Goal: Answer question/provide support: Share knowledge or assist other users

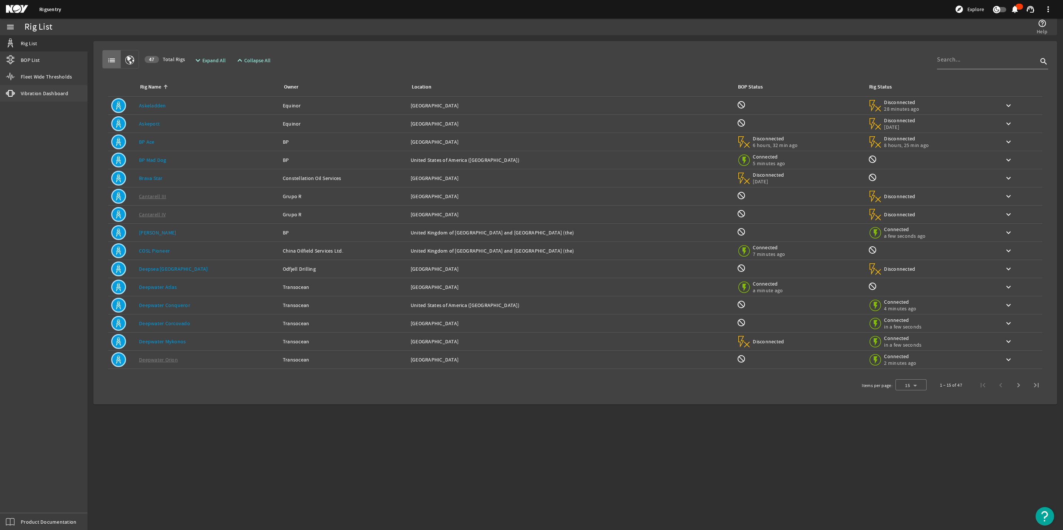
click at [26, 93] on span "Vibration Dashboard" at bounding box center [44, 93] width 47 height 7
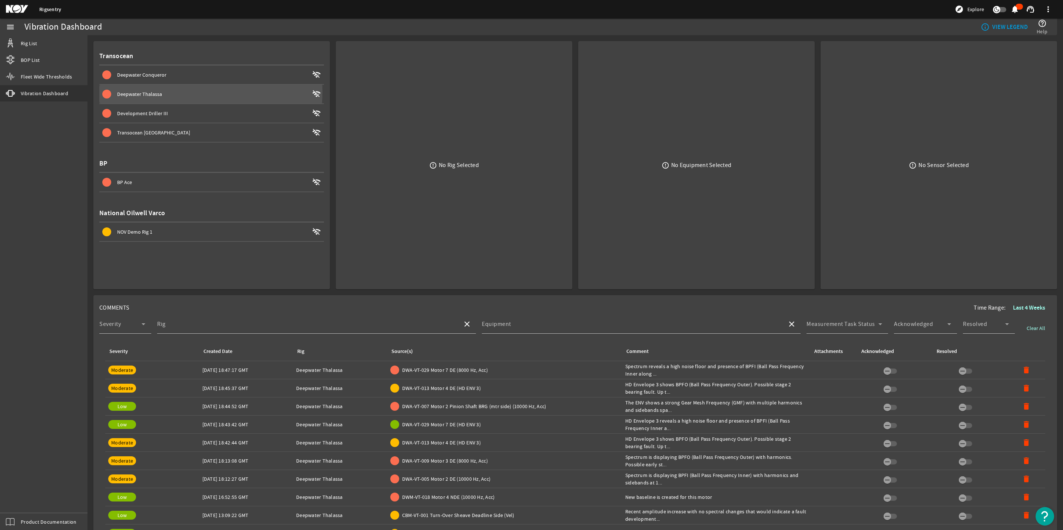
click at [147, 91] on span "Deepwater Thalassa" at bounding box center [139, 94] width 45 height 7
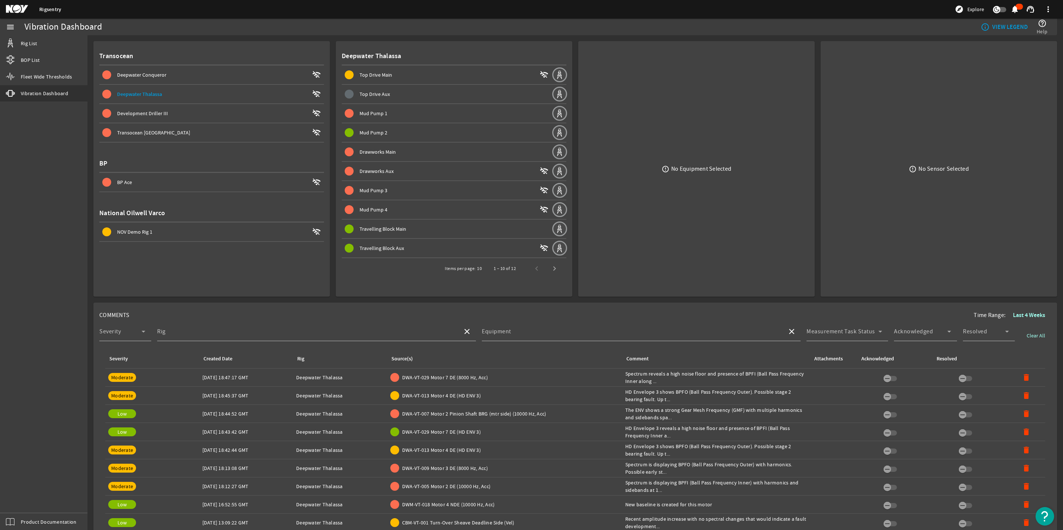
click at [371, 110] on span "Mud Pump 1" at bounding box center [373, 113] width 28 height 7
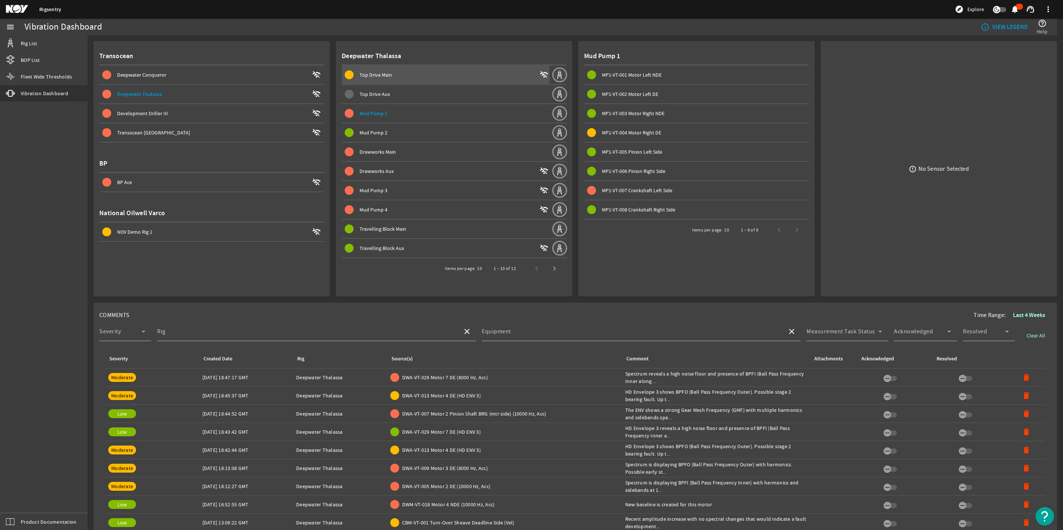
click at [359, 77] on span "Top Drive Main" at bounding box center [375, 75] width 33 height 7
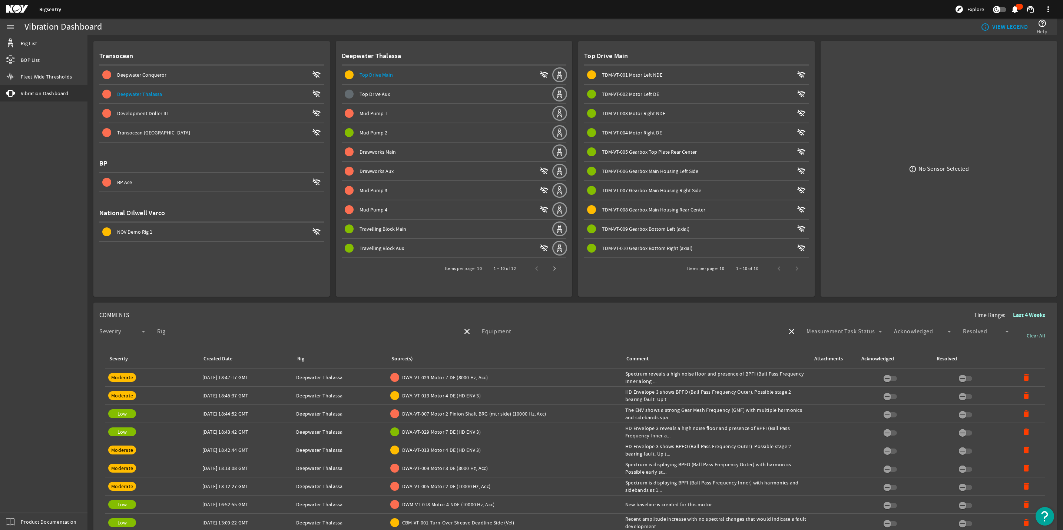
click at [371, 110] on span "Mud Pump 1" at bounding box center [373, 113] width 28 height 7
click at [656, 187] on span "MP1-VT-007 Crankshaft Left Side" at bounding box center [637, 190] width 70 height 7
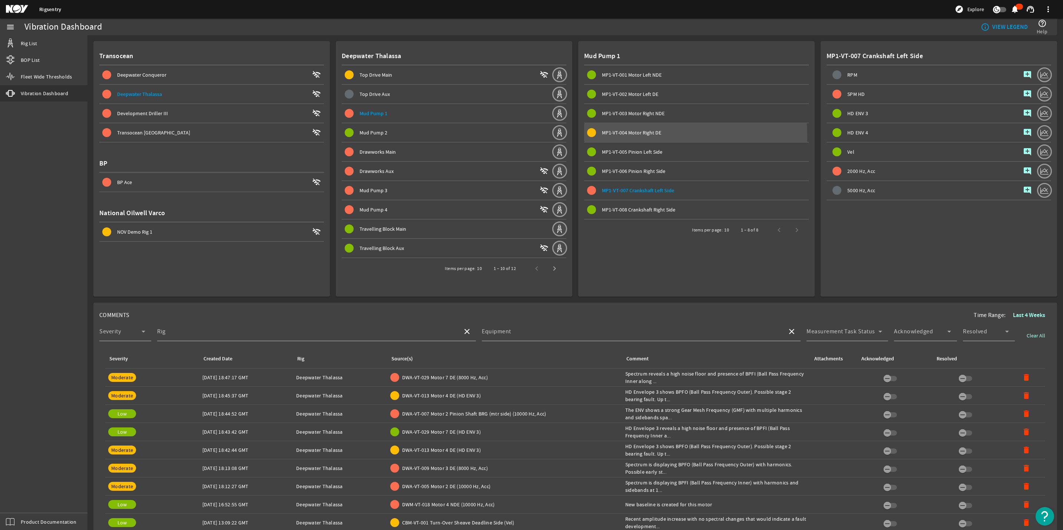
click at [625, 136] on span "MP1-VT-004 Motor Right DE" at bounding box center [698, 132] width 222 height 9
click at [547, 267] on span "Next page" at bounding box center [554, 269] width 18 height 18
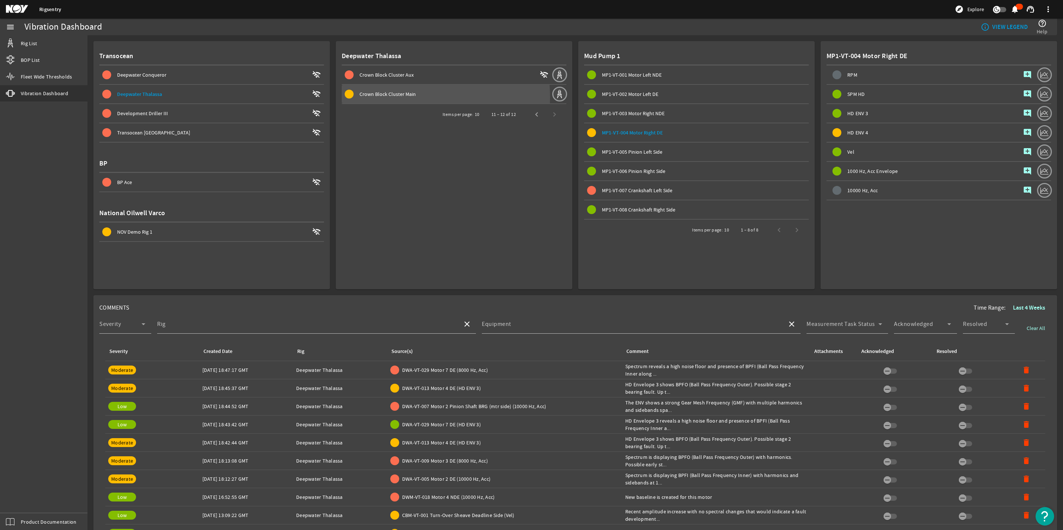
click at [398, 97] on span "Crown Block Cluster Main" at bounding box center [387, 94] width 56 height 7
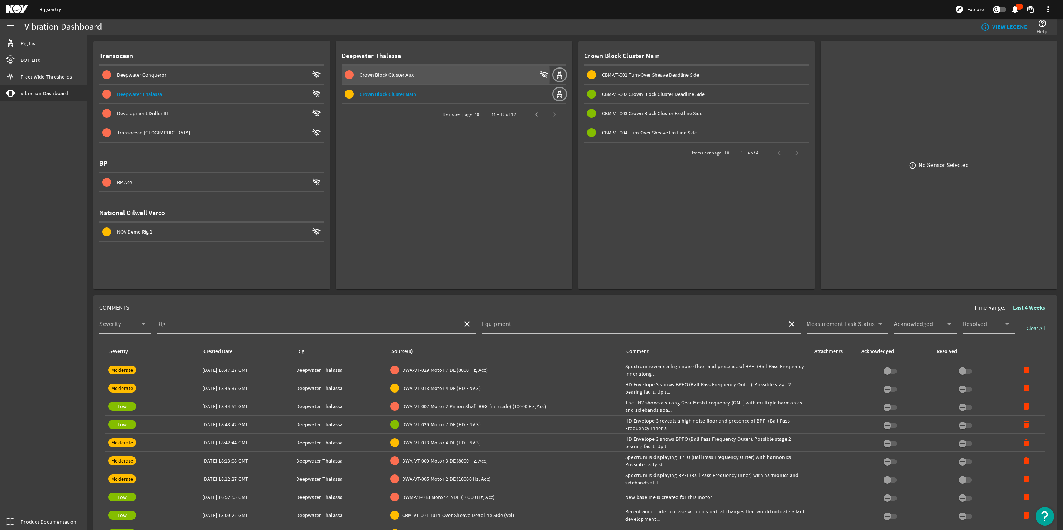
click at [384, 76] on span "Crown Block Cluster Aux" at bounding box center [386, 75] width 54 height 7
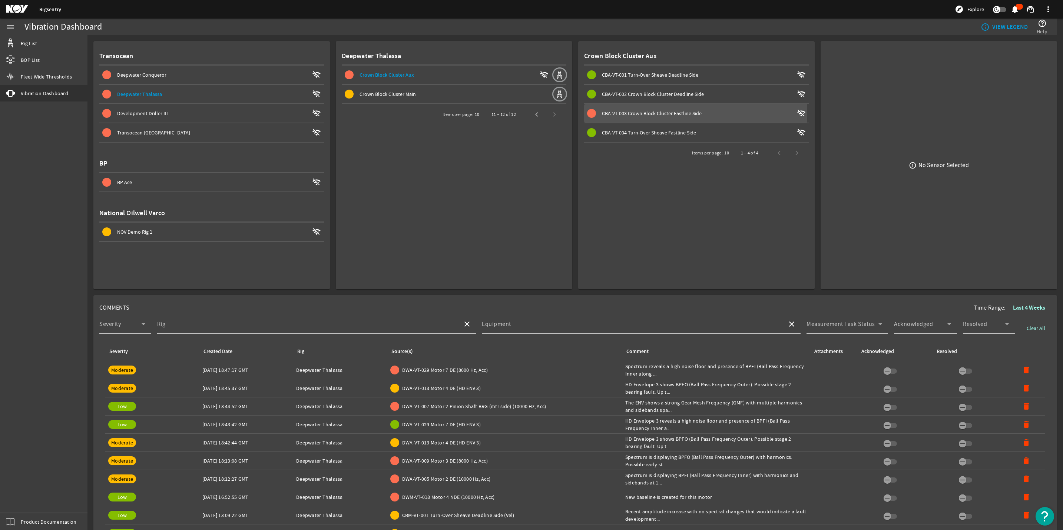
click at [663, 112] on span "CBA-VT-003 Crown Block Cluster Fastline Side" at bounding box center [652, 113] width 100 height 7
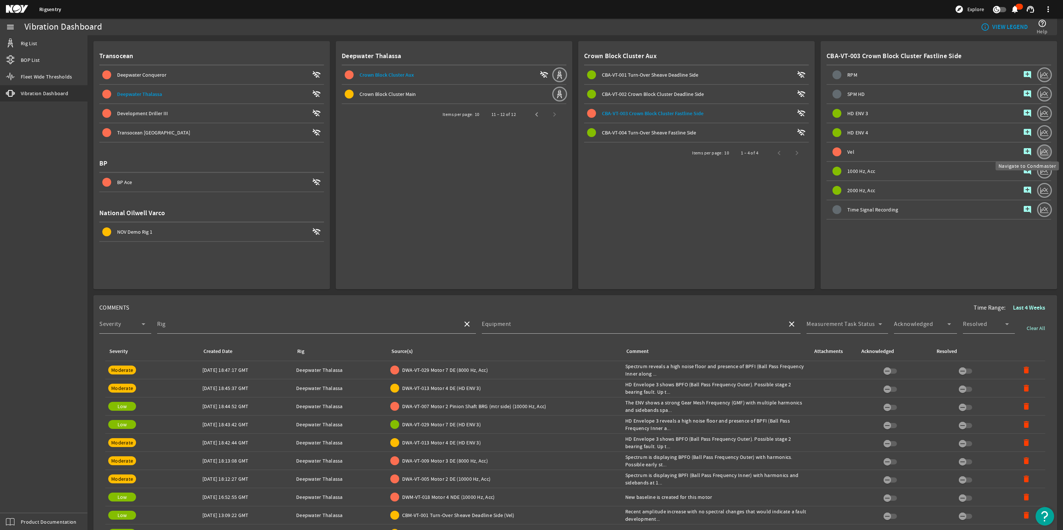
click at [1039, 148] on mat-icon at bounding box center [1044, 152] width 15 height 15
click at [356, 96] on span "Crown Block Cluster Main" at bounding box center [448, 94] width 207 height 9
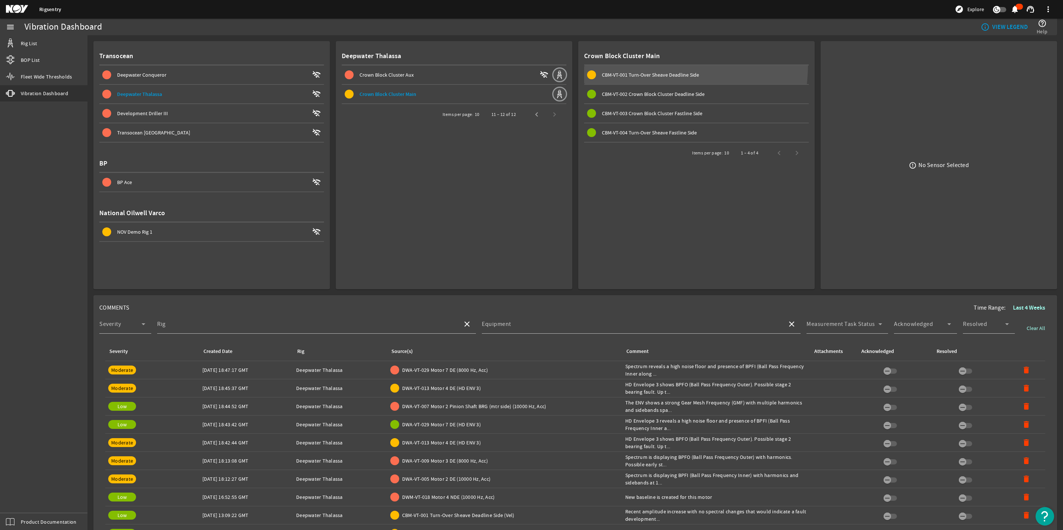
click at [641, 66] on span at bounding box center [696, 75] width 225 height 19
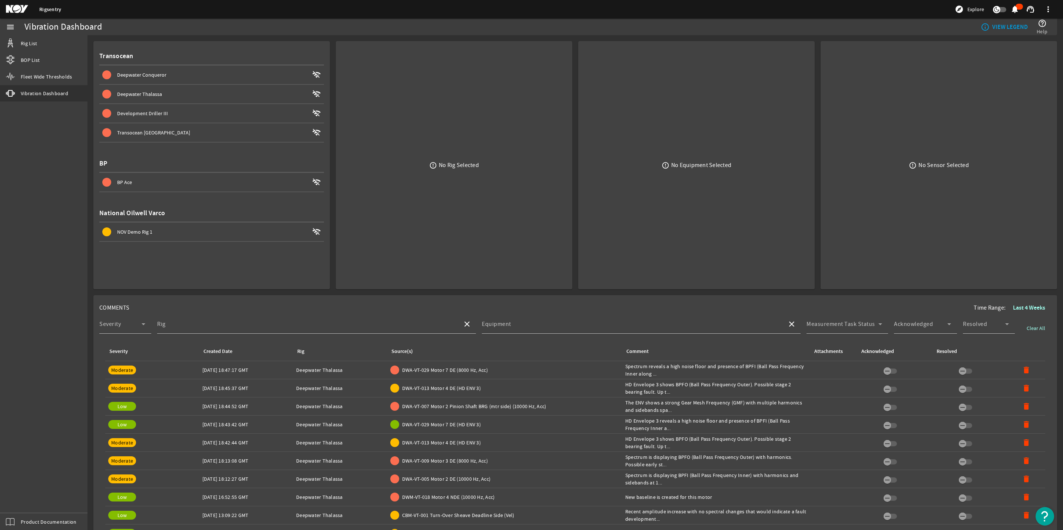
click at [152, 94] on span "Deepwater Thalassa" at bounding box center [139, 94] width 45 height 7
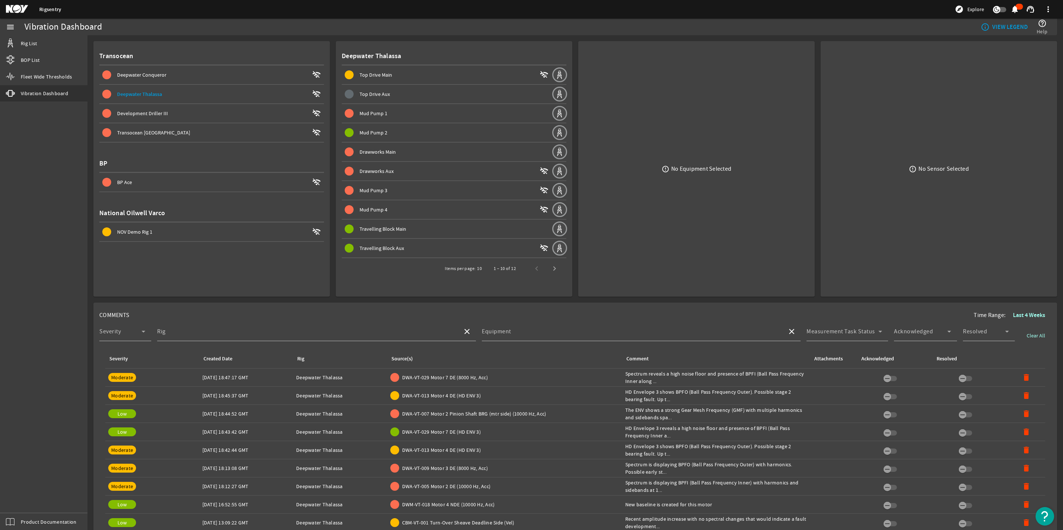
click at [384, 189] on span "Mud Pump 3" at bounding box center [373, 190] width 28 height 7
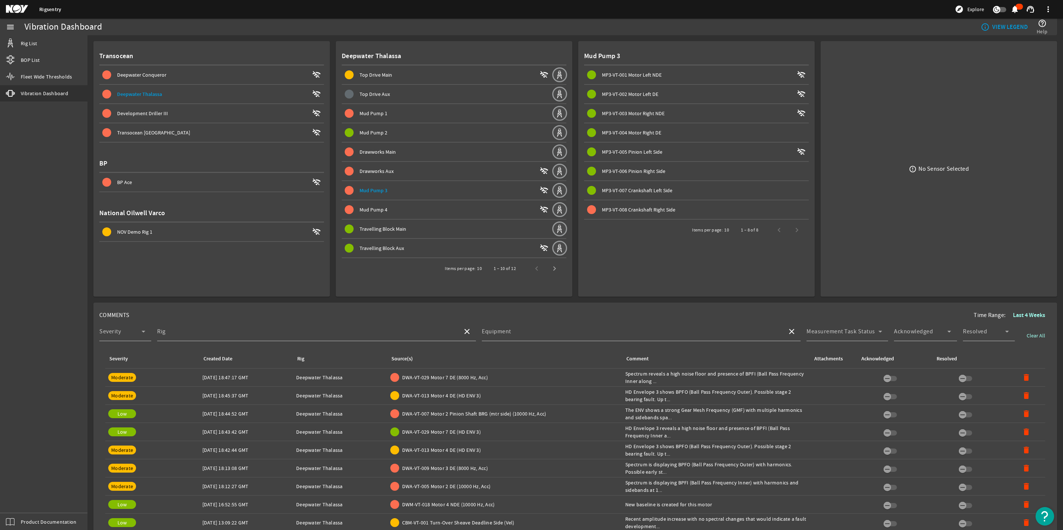
click at [653, 207] on span "MP3-VT-008 Crankshaft Right Side" at bounding box center [638, 209] width 73 height 7
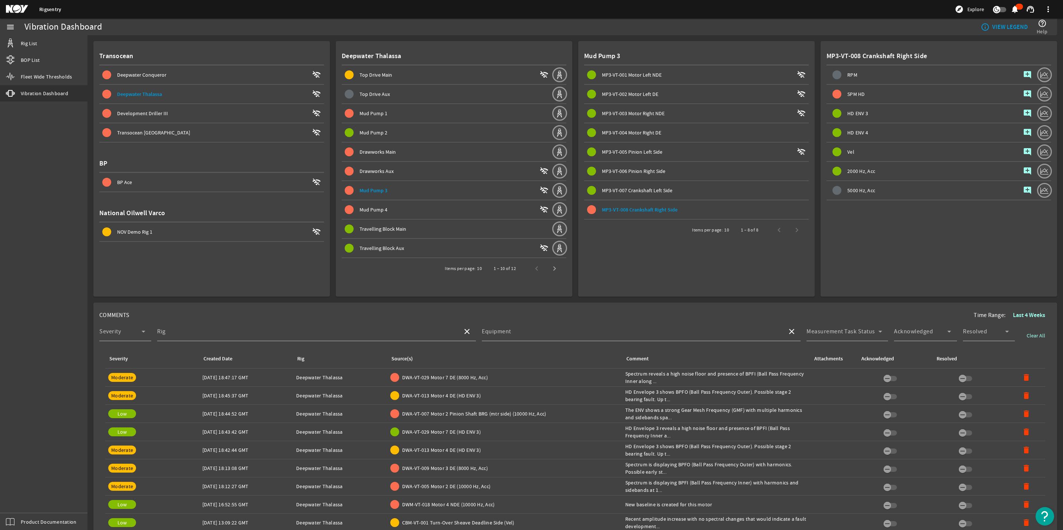
click at [1023, 93] on mat-icon "add_comment" at bounding box center [1027, 94] width 9 height 9
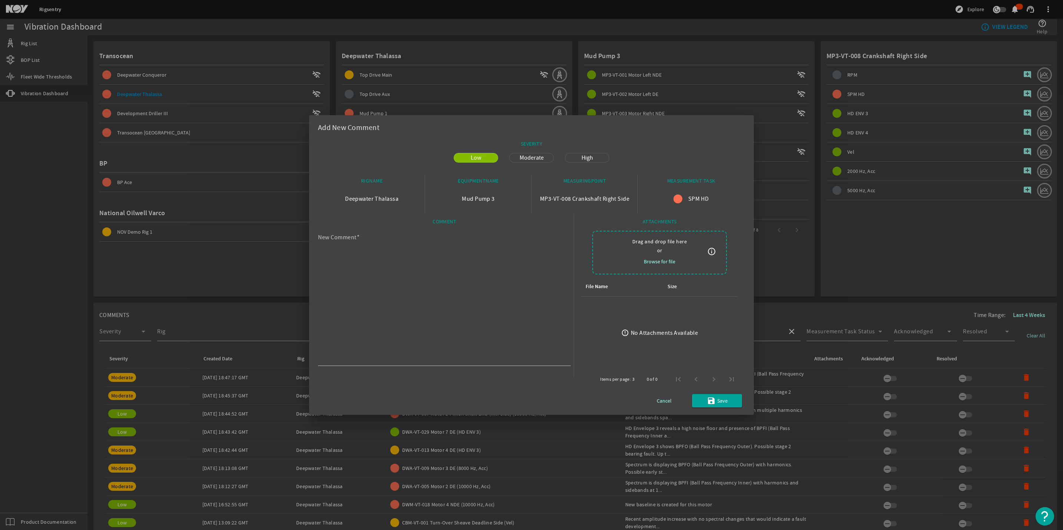
click at [299, 497] on div at bounding box center [531, 265] width 1063 height 530
click at [657, 401] on span "Cancel" at bounding box center [664, 400] width 15 height 9
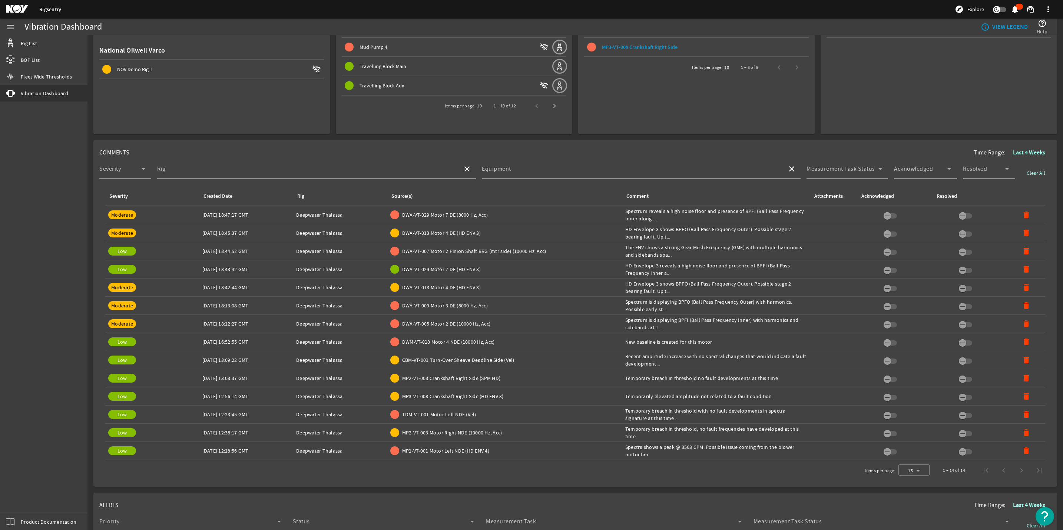
scroll to position [167, 0]
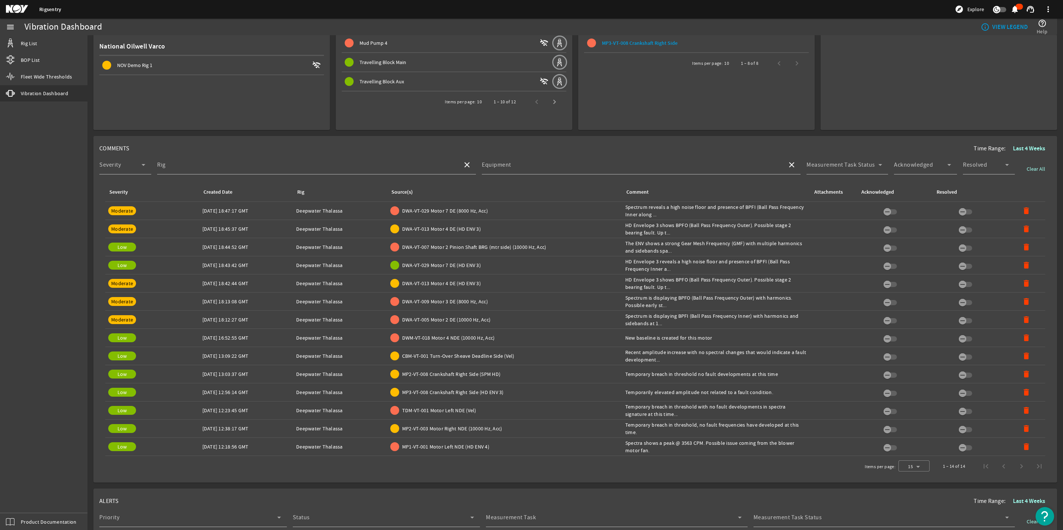
click at [673, 375] on div "Comment: Temporary breach in threshold no fault developments at this time" at bounding box center [716, 374] width 182 height 7
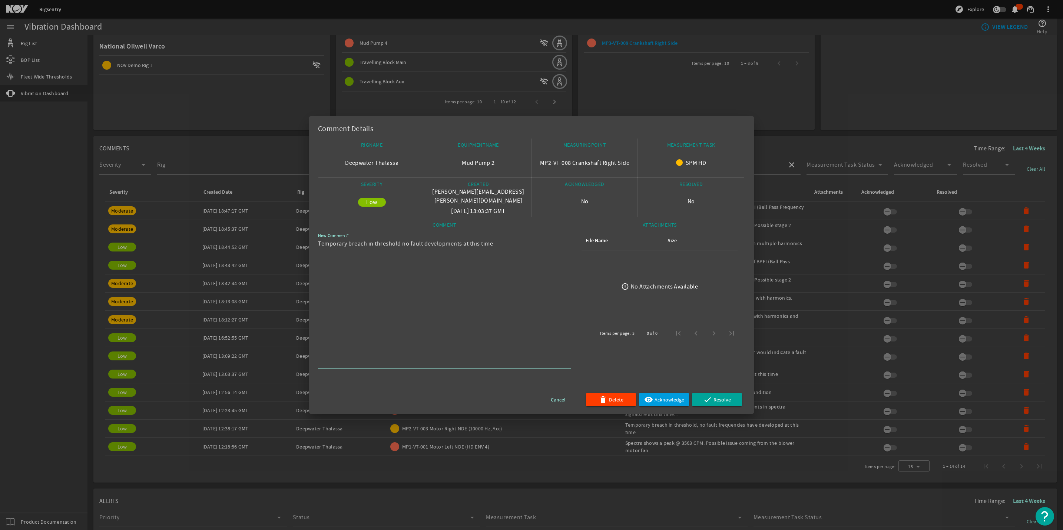
drag, startPoint x: 505, startPoint y: 252, endPoint x: 289, endPoint y: 256, distance: 215.7
click at [289, 256] on div "Comment Details RIGNAME Deepwater Thalassa EQUIPMENTNAME Mud Pump 2 MEASURINGPO…" at bounding box center [531, 265] width 1063 height 530
drag, startPoint x: 847, startPoint y: 201, endPoint x: 818, endPoint y: 163, distance: 47.6
click at [847, 200] on div at bounding box center [531, 265] width 1063 height 530
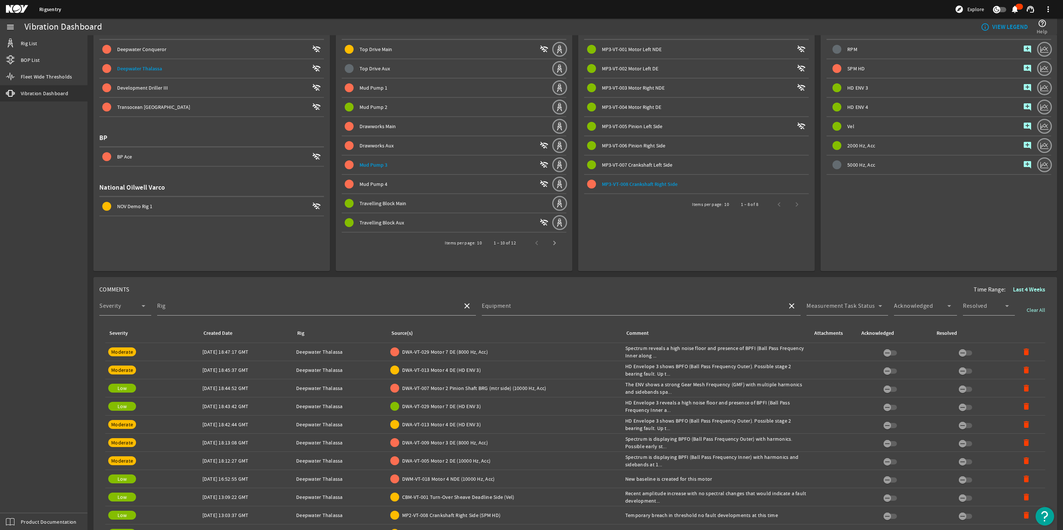
scroll to position [0, 0]
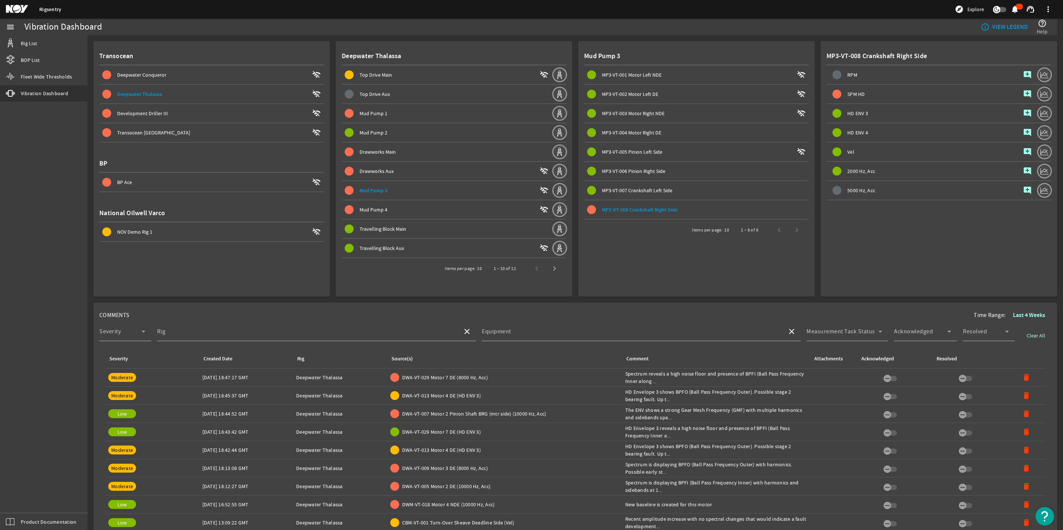
click at [1024, 89] on span "button" at bounding box center [1027, 94] width 18 height 18
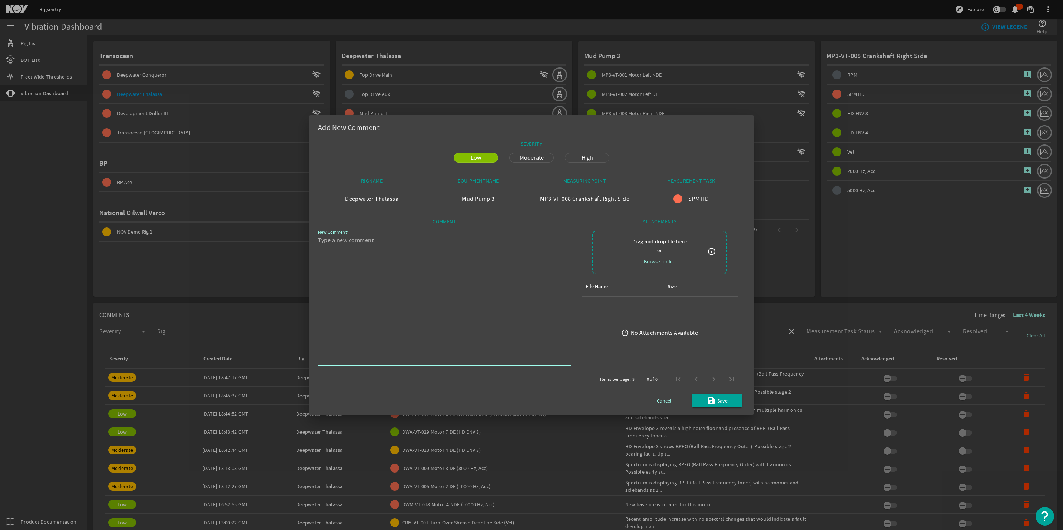
click at [446, 335] on textarea "New Comment" at bounding box center [441, 300] width 247 height 128
paste textarea "Temporary breach in threshold no fault developments at this time"
type textarea "Temporary breach in threshold no fault developments at this time"
click at [737, 399] on span "submit" at bounding box center [717, 401] width 50 height 18
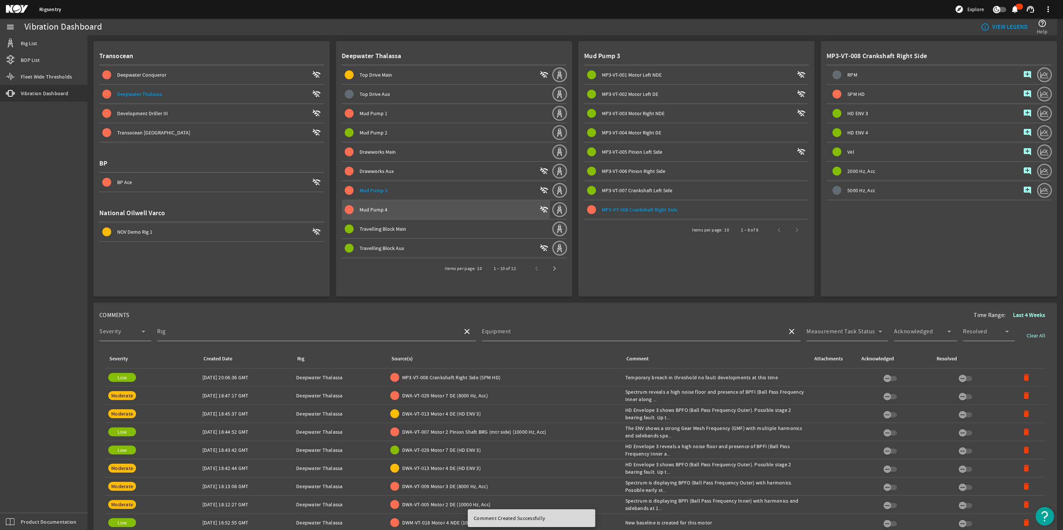
click at [372, 206] on span "Mud Pump 4" at bounding box center [373, 209] width 28 height 7
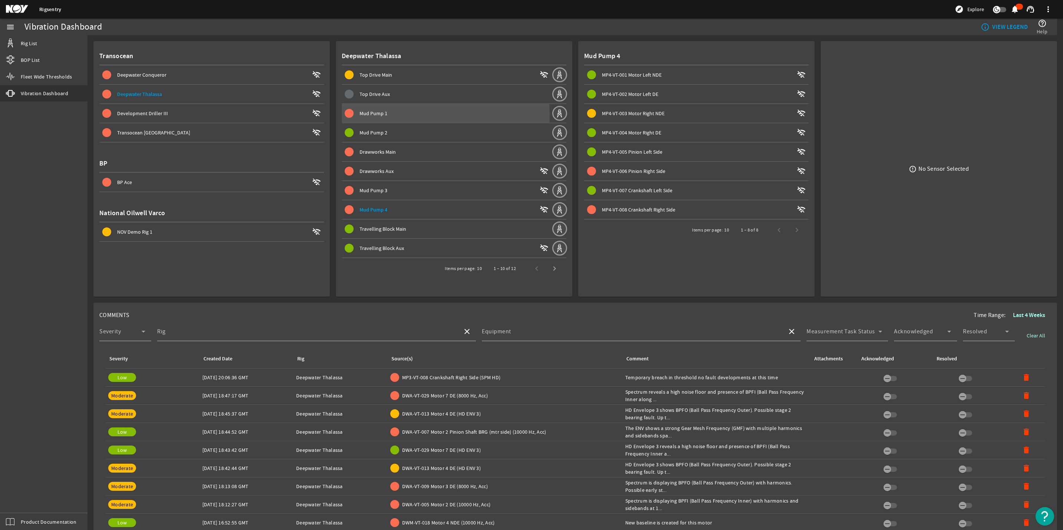
click at [373, 115] on span "Mud Pump 1" at bounding box center [373, 113] width 28 height 7
click at [625, 132] on span "MP1-VT-004 Motor Right DE" at bounding box center [631, 132] width 59 height 7
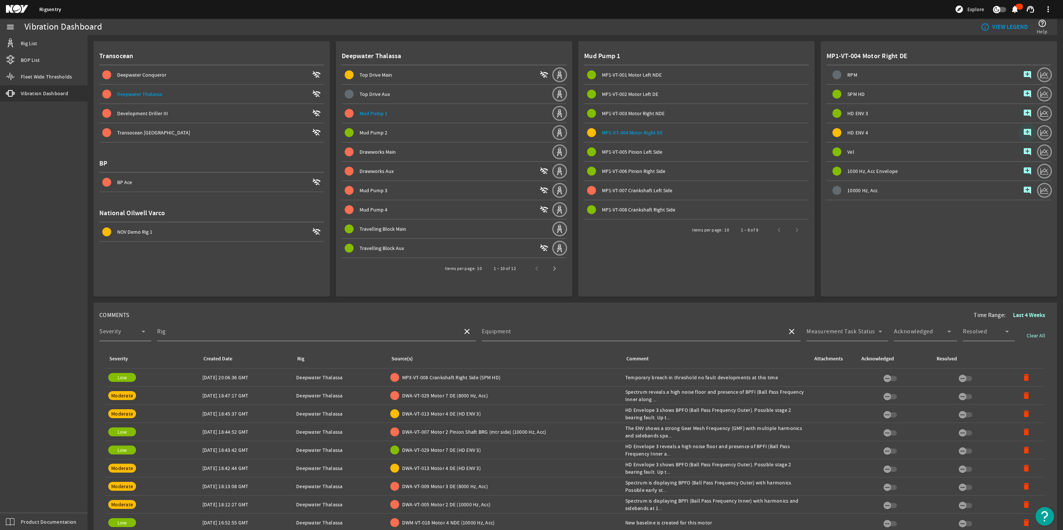
click at [1023, 130] on mat-icon "add_comment" at bounding box center [1027, 132] width 9 height 9
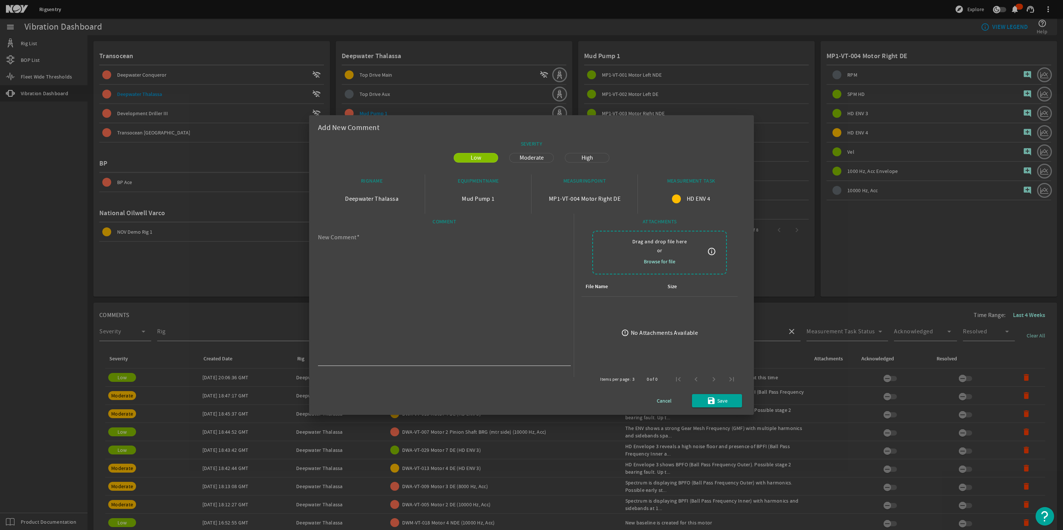
click at [445, 321] on textarea "New Comment" at bounding box center [441, 300] width 247 height 128
paste textarea "Temporary breach in threshold no fault developments at this time"
type textarea "Temporary breach in threshold no fault developments at this time"
click at [701, 392] on span "submit" at bounding box center [717, 401] width 50 height 18
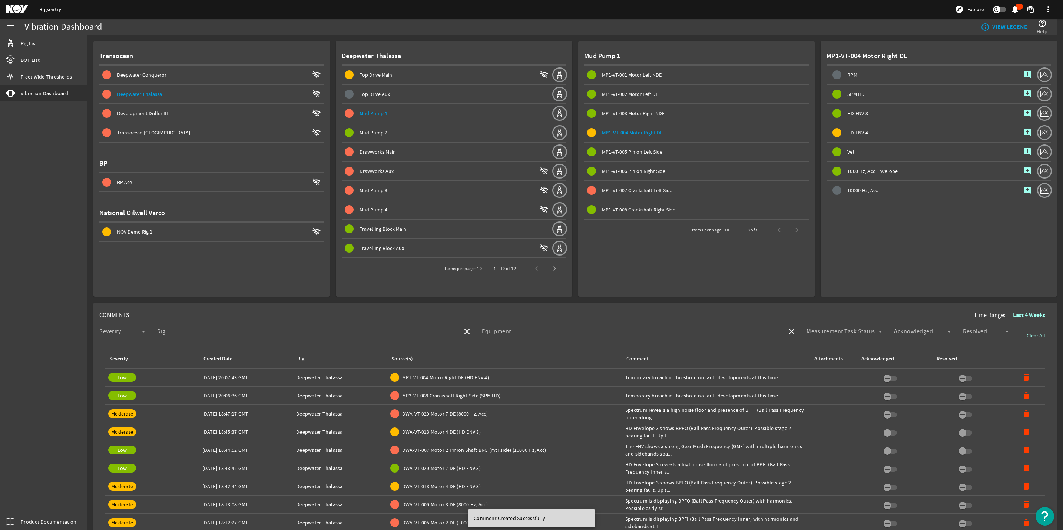
click at [632, 190] on span "MP1-VT-007 Crankshaft Left Side" at bounding box center [637, 190] width 70 height 7
click at [847, 169] on span "2000 Hz, Acc" at bounding box center [861, 171] width 28 height 5
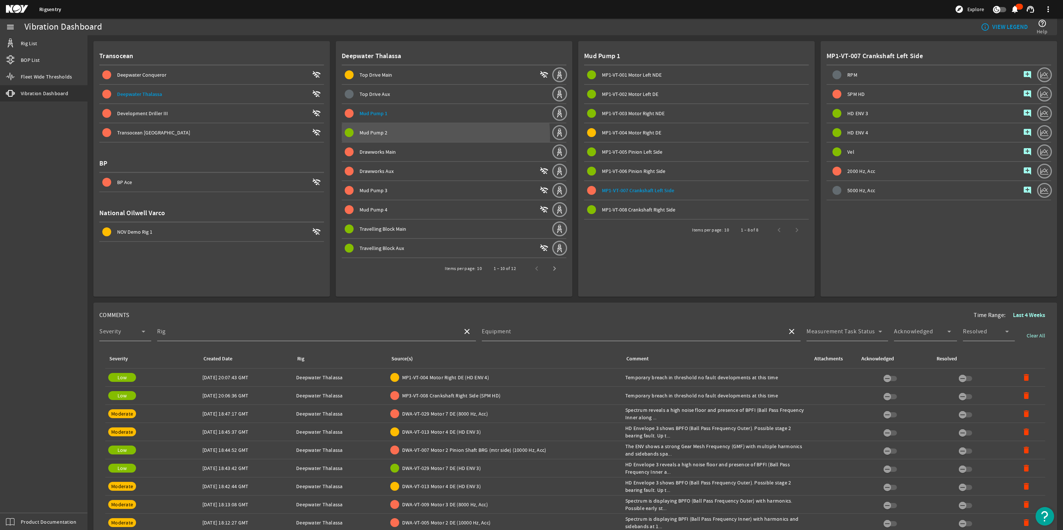
click at [376, 137] on span at bounding box center [447, 133] width 210 height 18
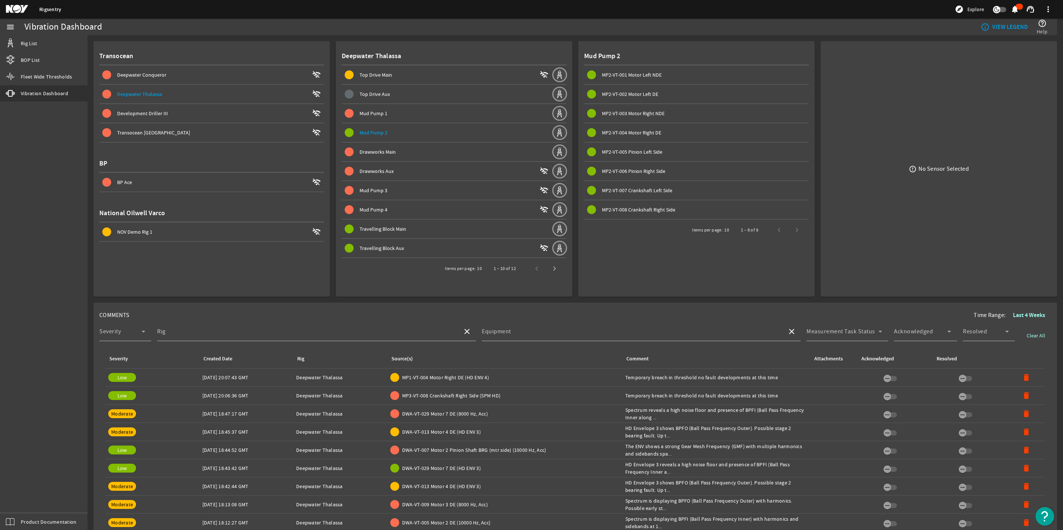
click at [362, 187] on span "Mud Pump 3" at bounding box center [373, 190] width 28 height 7
click at [363, 206] on span "Mud Pump 4" at bounding box center [373, 209] width 28 height 7
drag, startPoint x: 647, startPoint y: 108, endPoint x: 618, endPoint y: 117, distance: 29.8
click at [618, 117] on span "MP4-VT-003 Motor Right NDE wifi_off" at bounding box center [698, 113] width 222 height 9
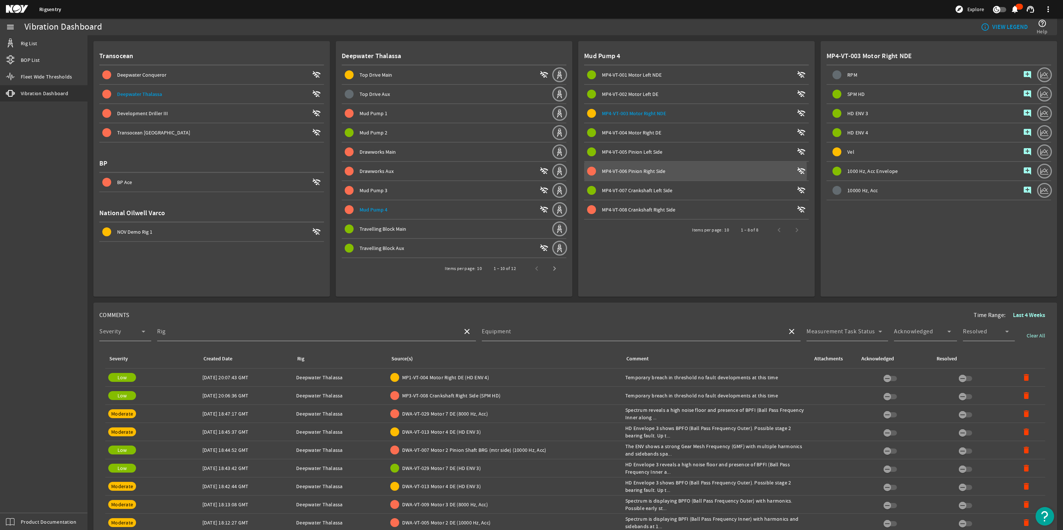
click at [611, 172] on span "MP4-VT-006 Pinion Right Side" at bounding box center [633, 171] width 63 height 7
click at [1023, 130] on mat-icon "add_comment" at bounding box center [1027, 132] width 9 height 9
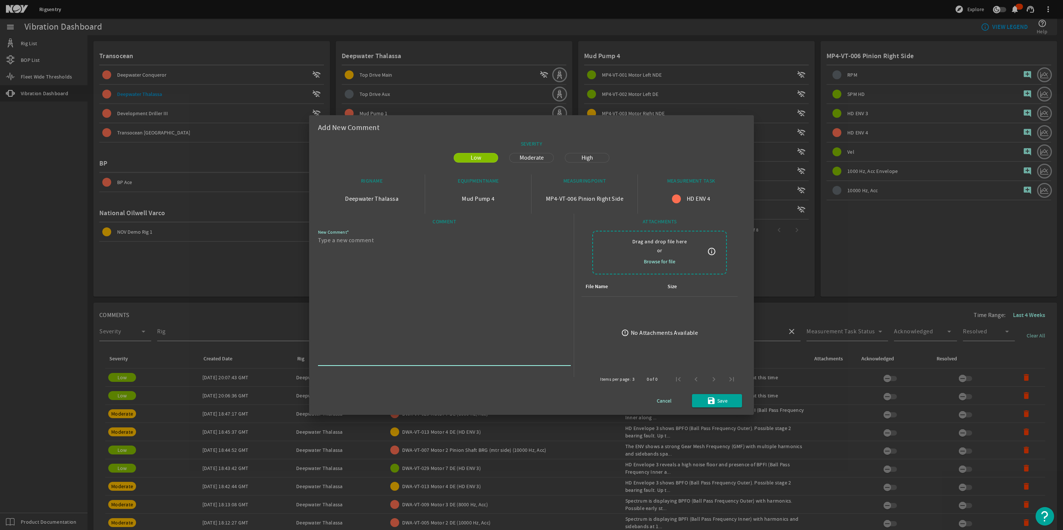
paste textarea "Temporary breach in threshold no fault developments at this time"
type textarea "Temporary breach in threshold no fault developments at this time"
click at [710, 392] on span "submit" at bounding box center [717, 401] width 50 height 18
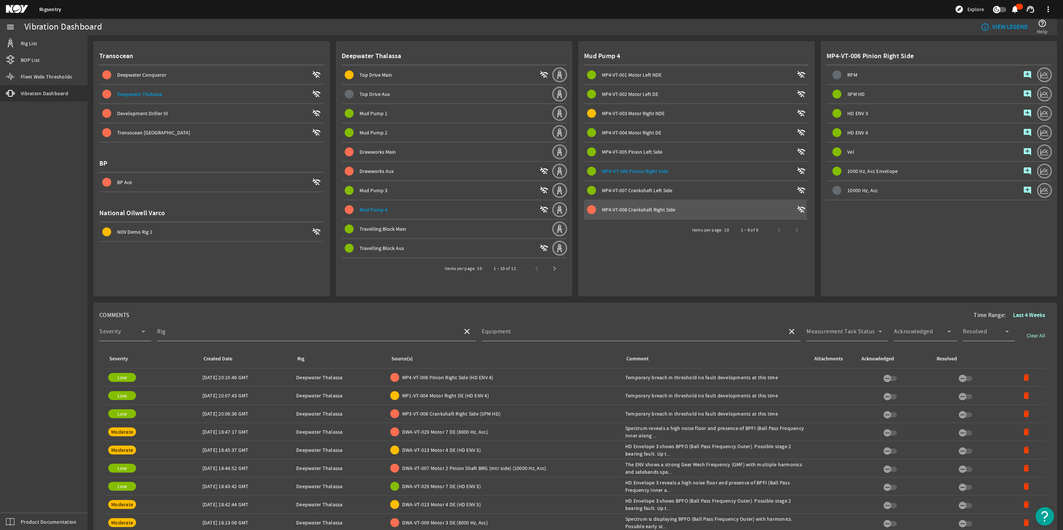
click at [633, 207] on span "MP4-VT-008 Crankshaft Right Side" at bounding box center [638, 209] width 73 height 7
click at [369, 75] on span "Top Drive Main" at bounding box center [375, 75] width 33 height 7
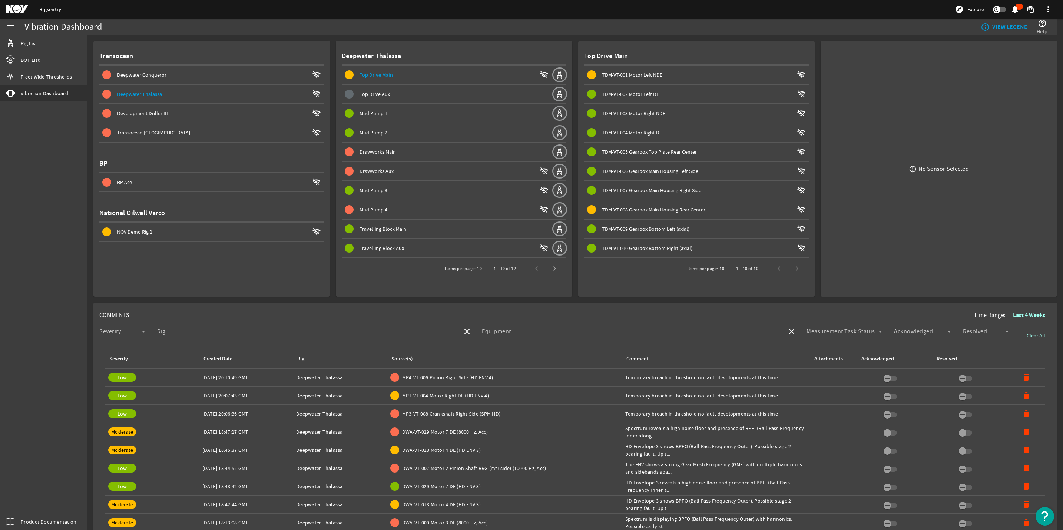
click at [610, 68] on span at bounding box center [696, 75] width 225 height 18
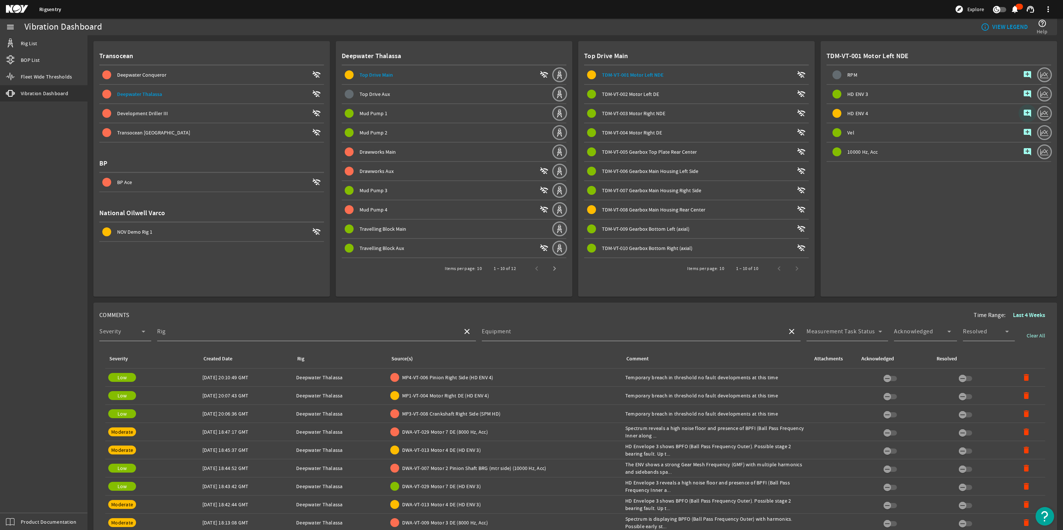
click at [1018, 111] on span "button" at bounding box center [1027, 113] width 18 height 18
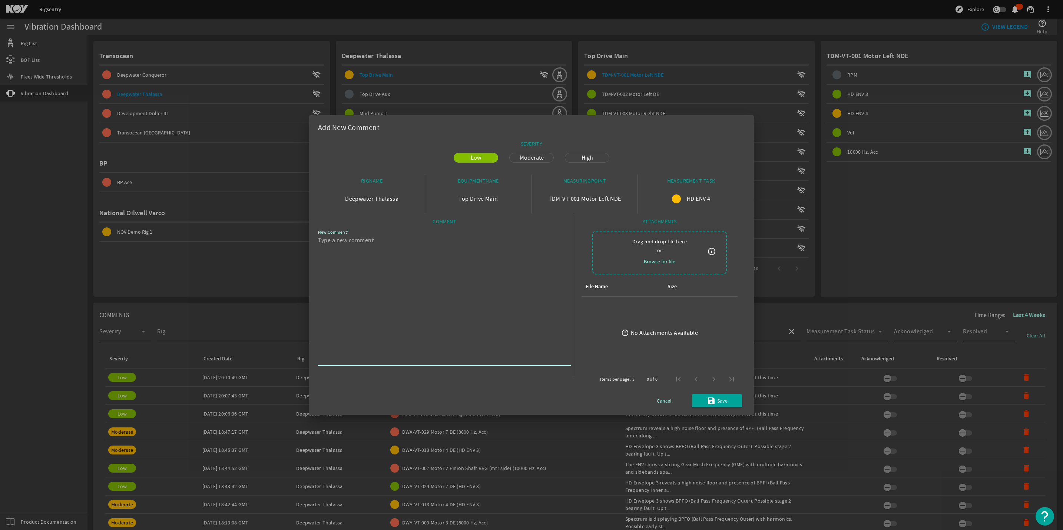
paste textarea "Temporary breach in threshold no fault developments at this time"
type textarea "Temporary breach in threshold no fault developments at this time"
click at [700, 406] on span "submit" at bounding box center [717, 401] width 50 height 18
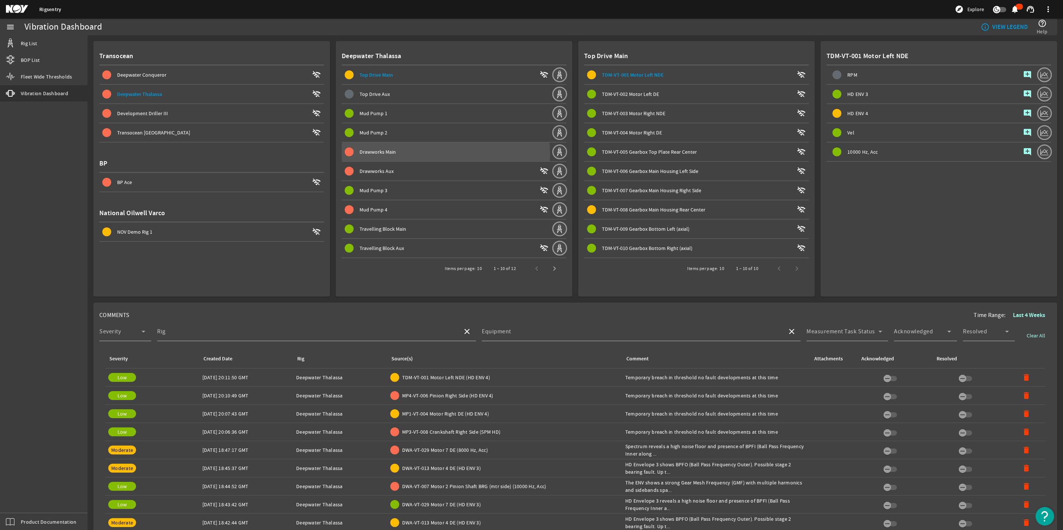
click at [386, 153] on span "Drawworks Main" at bounding box center [377, 152] width 36 height 7
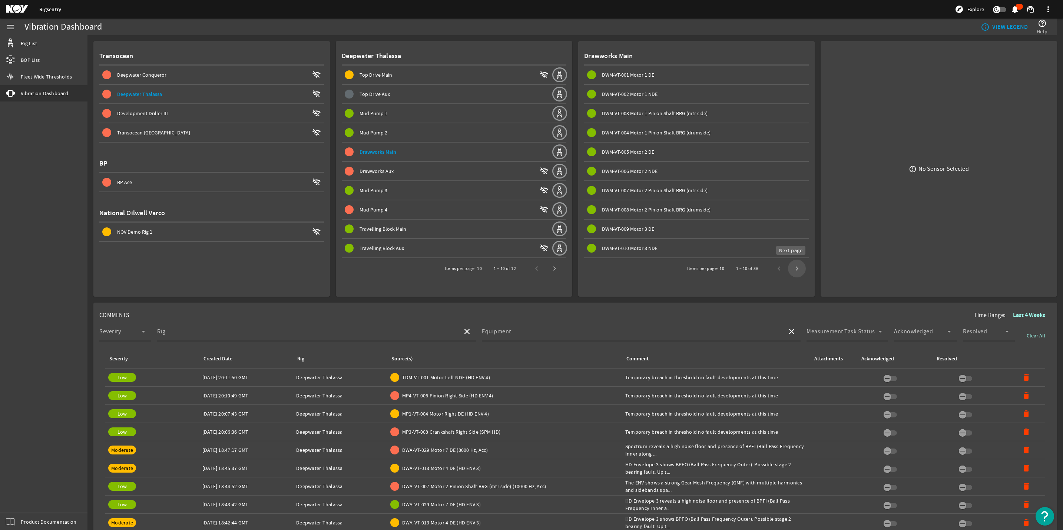
click at [793, 266] on span "Next page" at bounding box center [797, 269] width 18 height 18
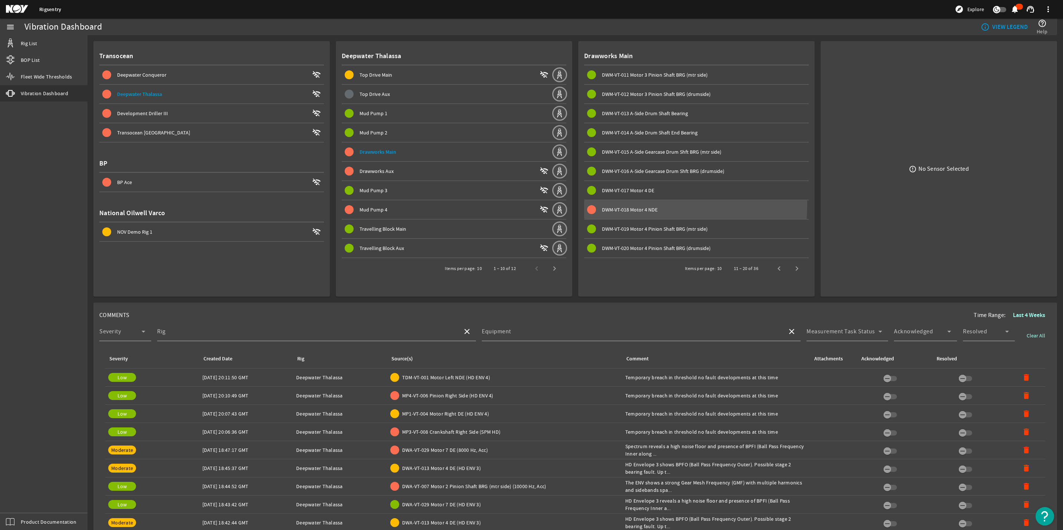
click at [626, 203] on span at bounding box center [696, 210] width 225 height 18
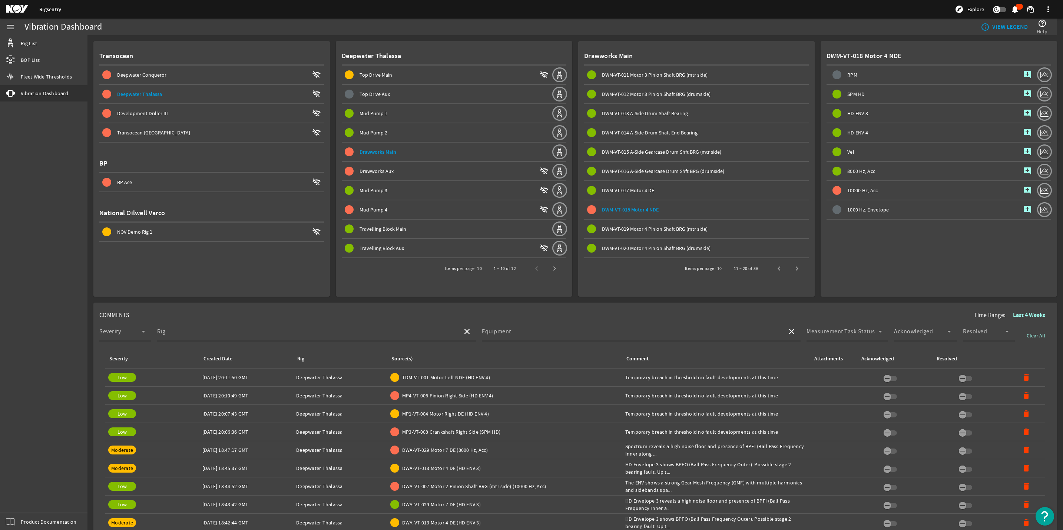
click at [1023, 188] on mat-icon "add_comment" at bounding box center [1027, 190] width 9 height 9
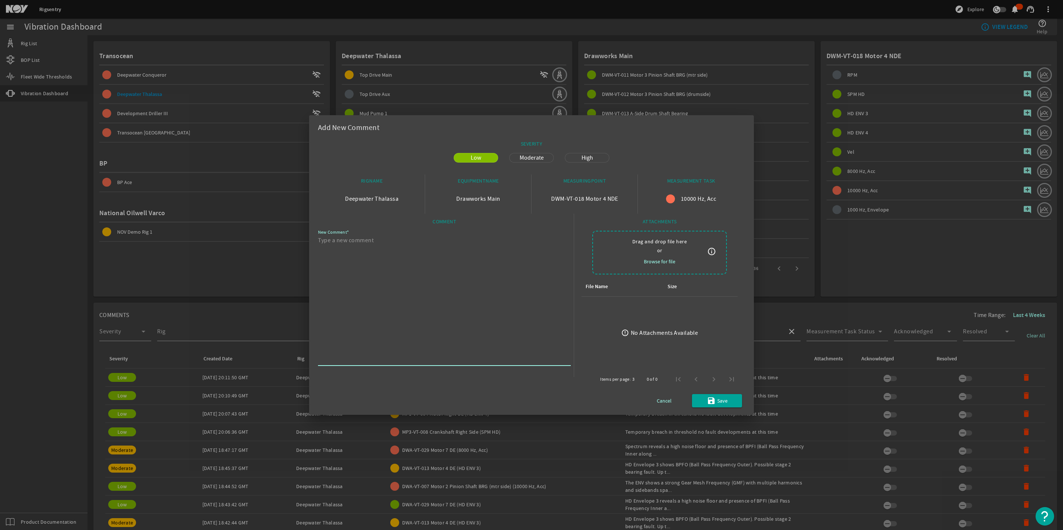
paste textarea "Temporary breach in threshold no fault developments at this time"
type textarea "Temporary breach in threshold no fault developments at this time"
click at [720, 399] on span "Save" at bounding box center [722, 400] width 10 height 9
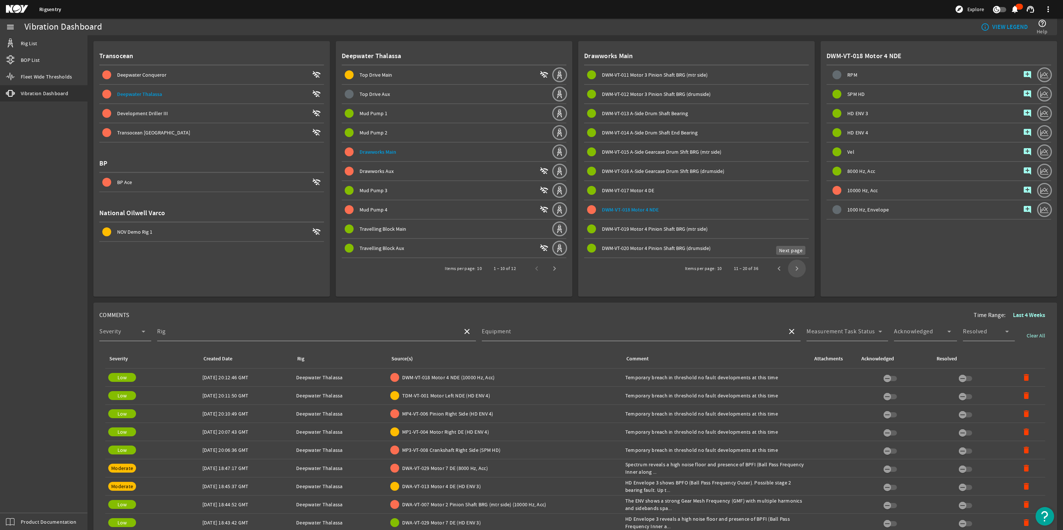
click at [792, 266] on span "Next page" at bounding box center [797, 269] width 18 height 18
click at [657, 73] on span "DWM-VT-031 Motor 7 Pinion Shaft BRG (mtr side)" at bounding box center [655, 75] width 106 height 7
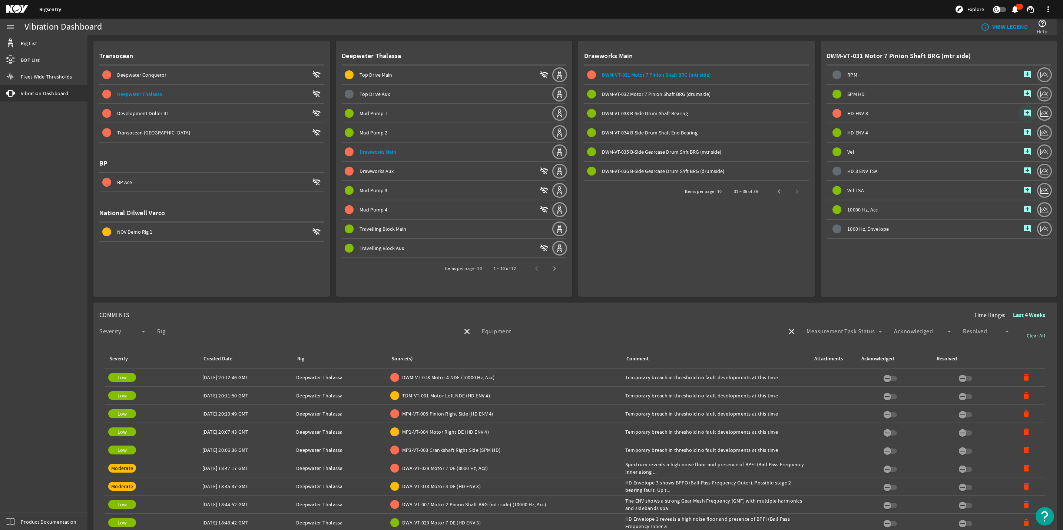
click at [1023, 113] on mat-icon "add_comment" at bounding box center [1027, 113] width 9 height 9
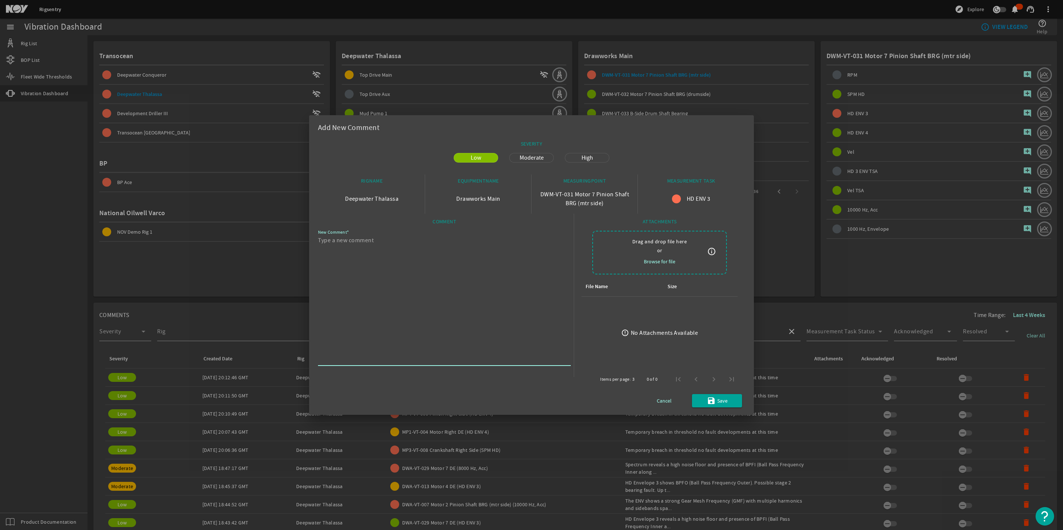
paste textarea "HD Envelope 3 spectrum shows 1x Gear Mesh Frequency with sidebands at 1x pinion…"
type textarea "HD Envelope 3 spectrum shows 1x Gear Mesh Frequency with sidebands at 1x pinion…"
click at [717, 398] on span "Save" at bounding box center [722, 400] width 10 height 9
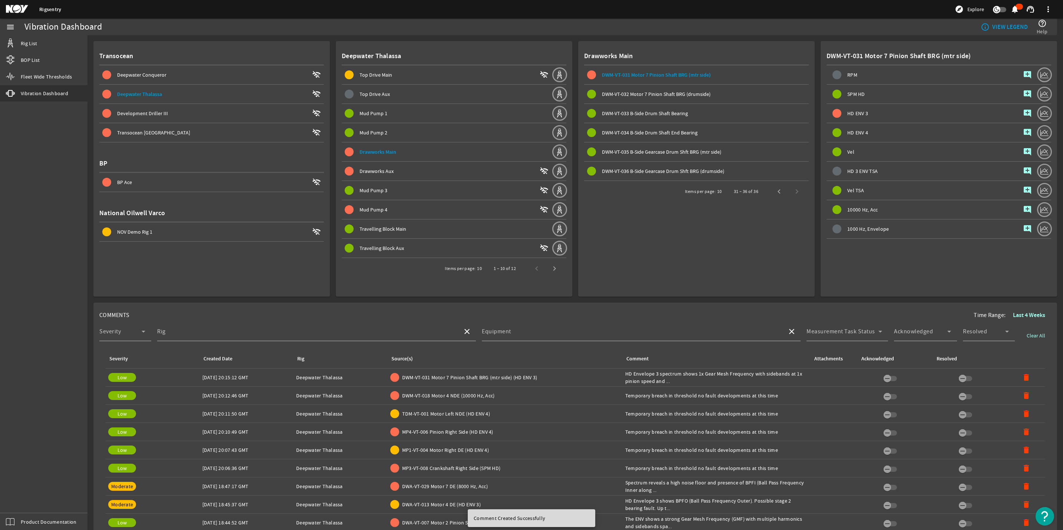
click at [788, 194] on div "31 – 36 of 36" at bounding box center [765, 192] width 81 height 18
click at [774, 193] on span "Previous page" at bounding box center [779, 192] width 18 height 18
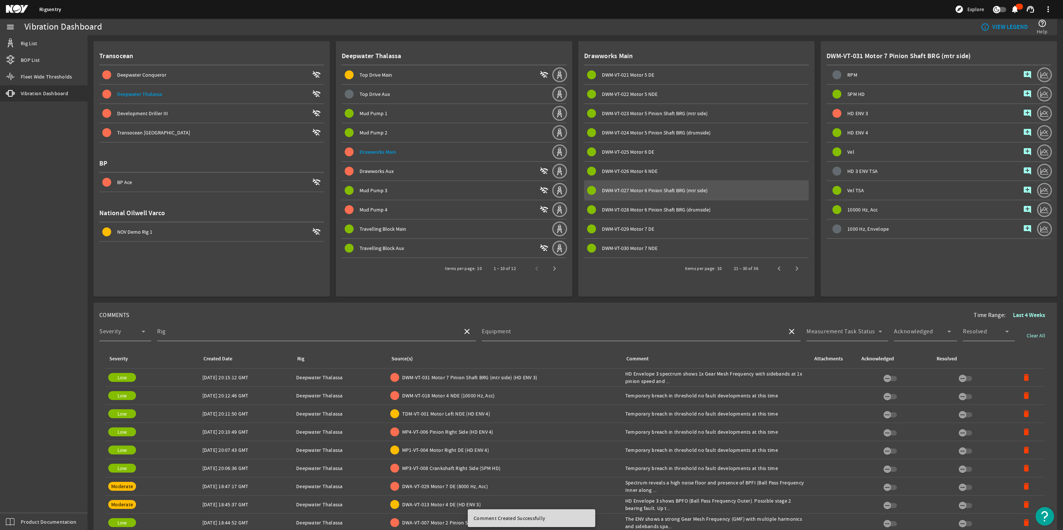
click at [774, 193] on span "DWM-VT-027 Motor 6 Pinion Shaft BRG (mtr side)" at bounding box center [698, 190] width 222 height 9
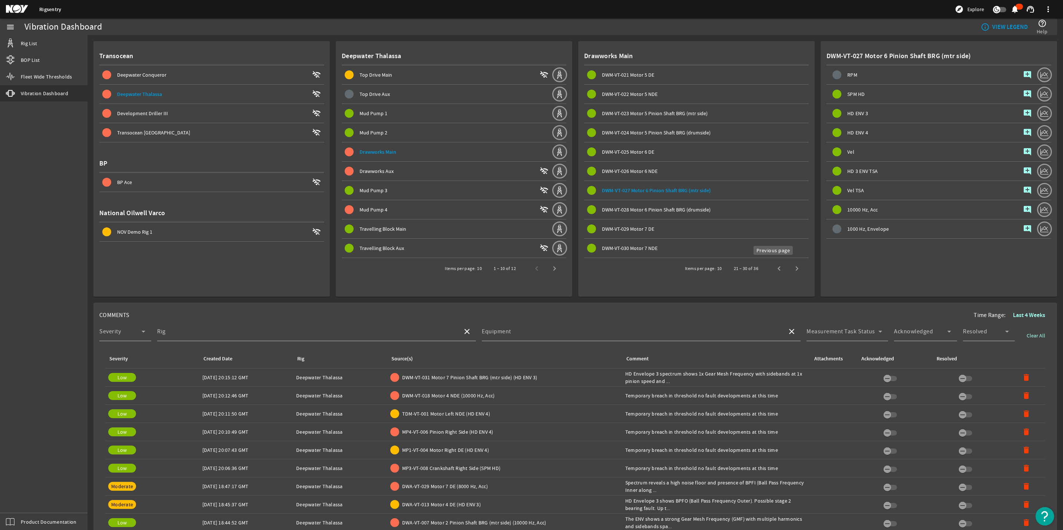
click at [770, 265] on span "Previous page" at bounding box center [779, 269] width 18 height 18
click at [772, 267] on div "1 – 10 of 36" at bounding box center [766, 269] width 79 height 18
click at [369, 170] on span "Drawworks Aux" at bounding box center [376, 171] width 34 height 7
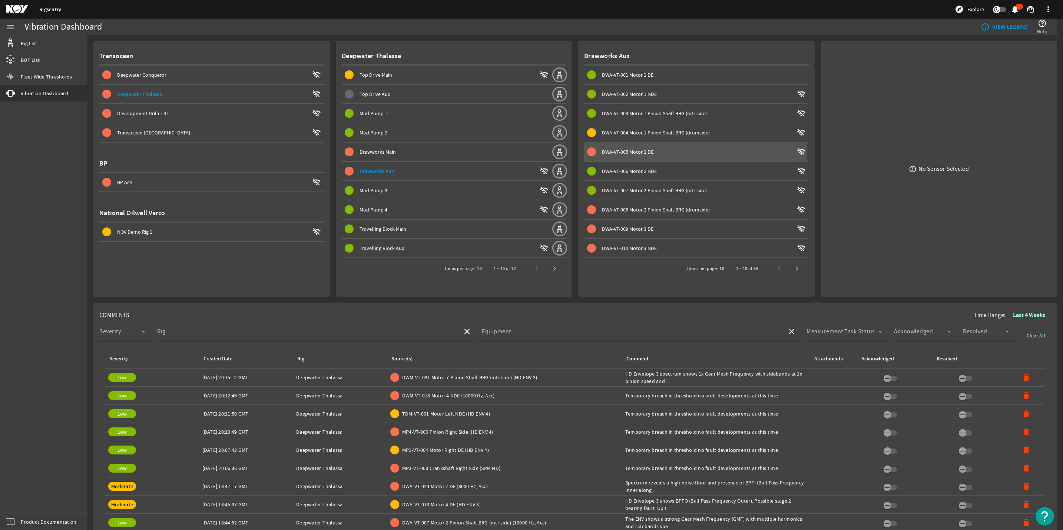
click at [618, 149] on span "DWA-VT-005 Motor 2 DE" at bounding box center [628, 152] width 52 height 7
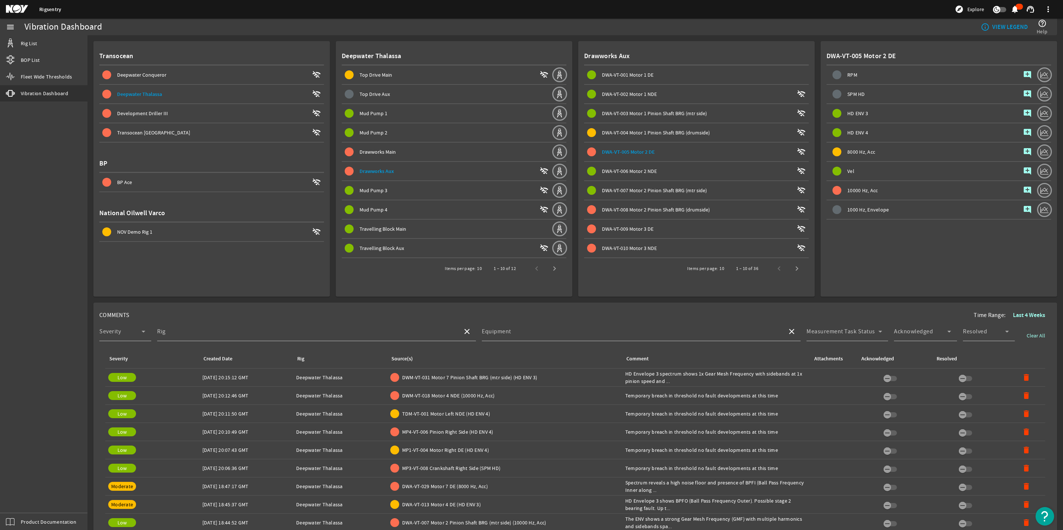
click at [1023, 188] on mat-icon "add_comment" at bounding box center [1027, 190] width 9 height 9
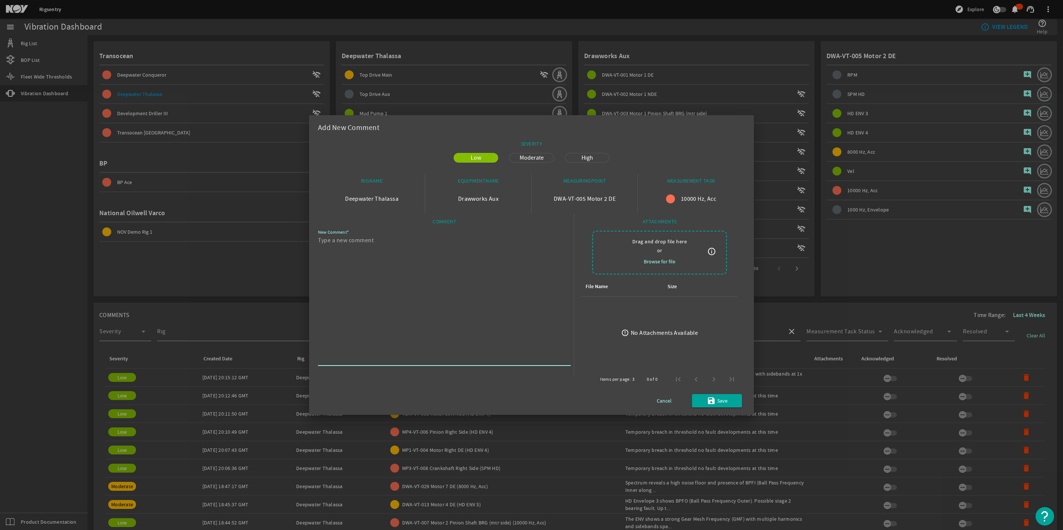
paste textarea "HD Envelope 3 and Velocity spectrums show BPFO (Ball Pass Frequency Outer). Pos…"
type textarea "HD Envelope 3 and Velocity spectrums show BPFO (Ball Pass Frequency Outer). Pos…"
drag, startPoint x: 542, startPoint y: 153, endPoint x: 547, endPoint y: 162, distance: 10.1
click at [542, 153] on span "Moderate" at bounding box center [531, 157] width 33 height 9
click at [724, 402] on span "Save" at bounding box center [722, 400] width 10 height 9
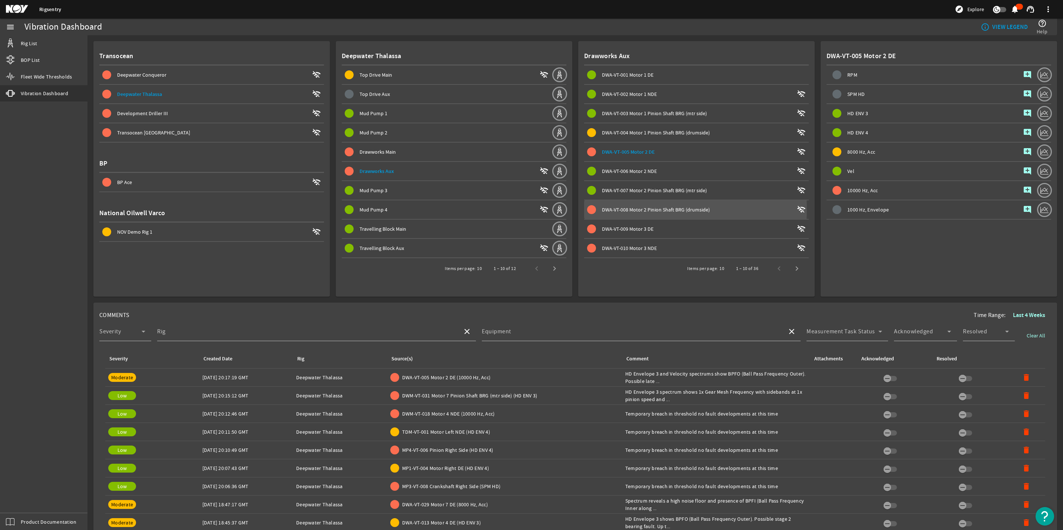
click at [638, 208] on span "DWA-VT-008 Motor 2 Pinion Shaft BRG (drumside)" at bounding box center [656, 209] width 108 height 7
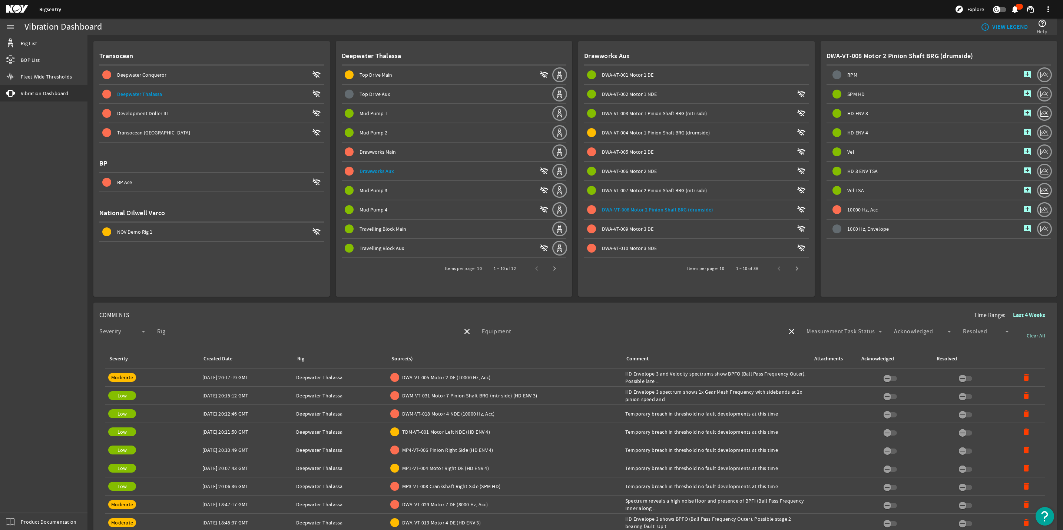
click at [621, 225] on span "DWA-VT-009 Motor 3 DE wifi_off" at bounding box center [698, 229] width 222 height 9
click at [859, 188] on span "10000 Hz, Acc" at bounding box center [862, 190] width 30 height 5
click at [1018, 184] on span "button" at bounding box center [1027, 191] width 18 height 18
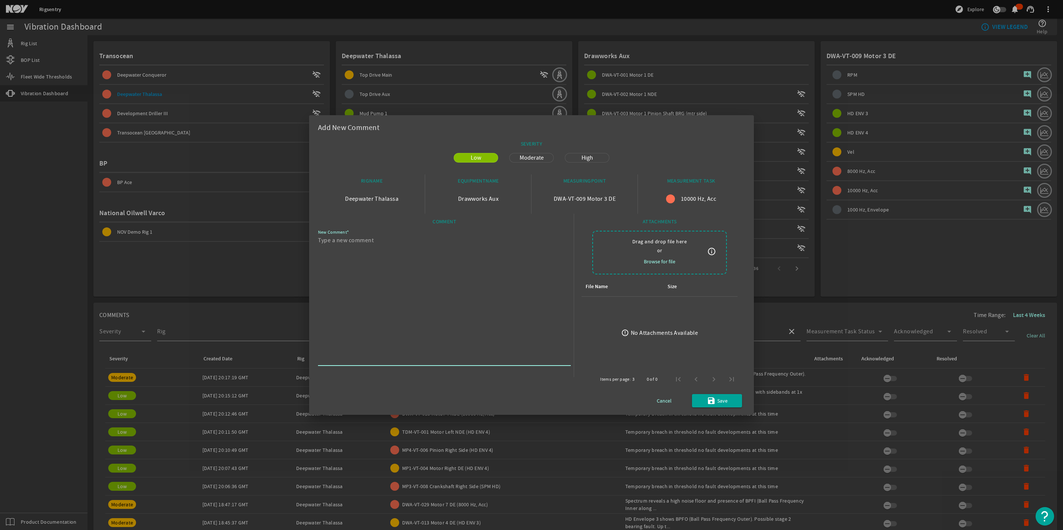
paste textarea "Envelope spectrum and HD Envelope 3 show BPFO (Ball Pass Frequency Outer). Poss…"
type textarea "Envelope spectrum and HD Envelope 3 show BPFO (Ball Pass Frequency Outer). Poss…"
click at [531, 159] on span "Moderate" at bounding box center [531, 157] width 33 height 9
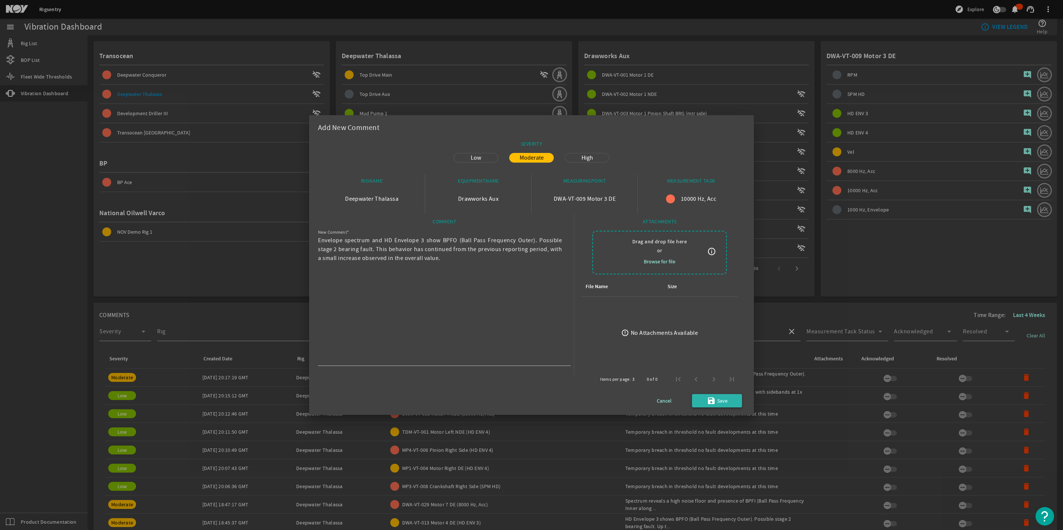
click at [724, 405] on span "Save" at bounding box center [722, 400] width 10 height 9
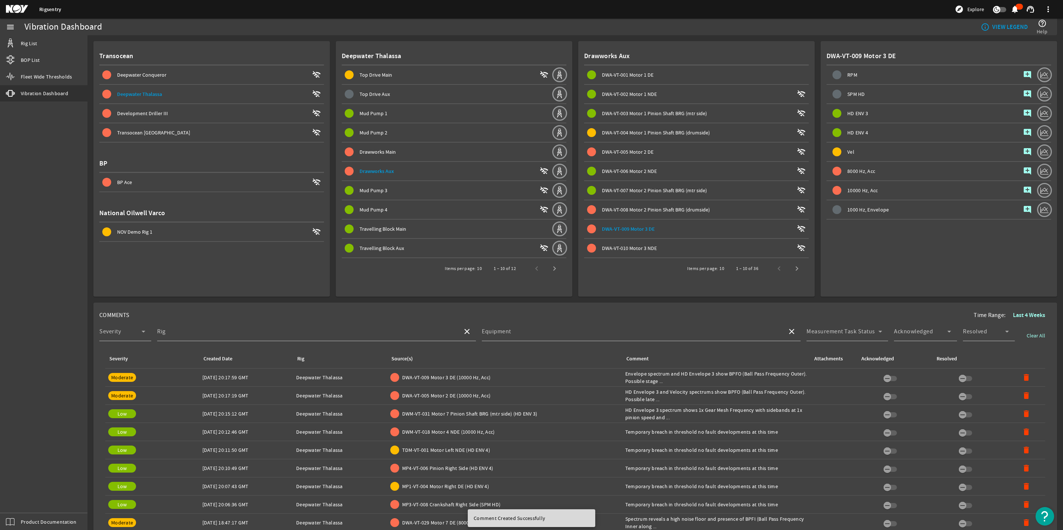
click at [638, 247] on span "DWA-VT-010 Motor 3 NDE" at bounding box center [629, 248] width 55 height 7
click at [1023, 111] on mat-icon "add_comment" at bounding box center [1027, 113] width 9 height 9
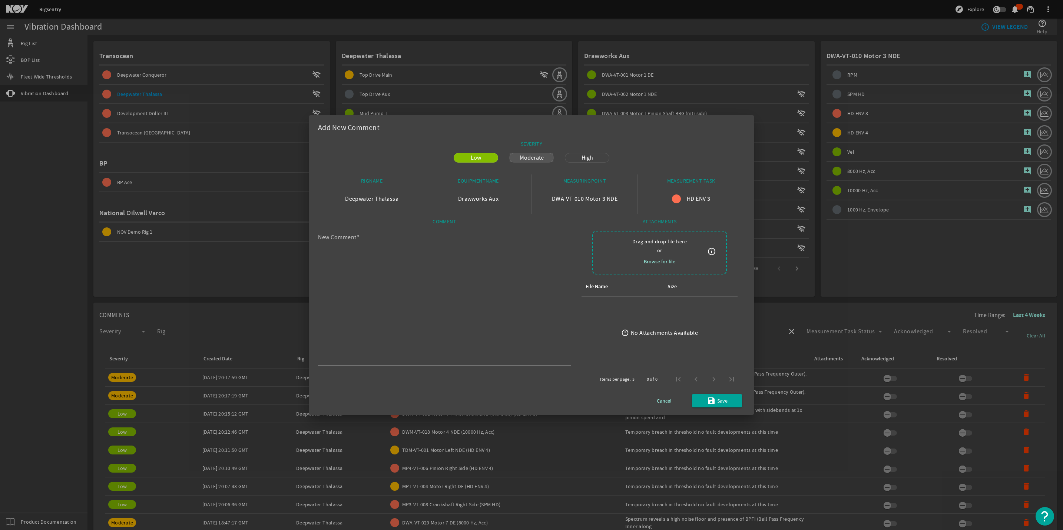
click at [527, 159] on span "Moderate" at bounding box center [531, 157] width 33 height 9
paste textarea "Envelope spectrum and HD Envelope 3 show BPFO (Ball Pass Frequency Outer). Poss…"
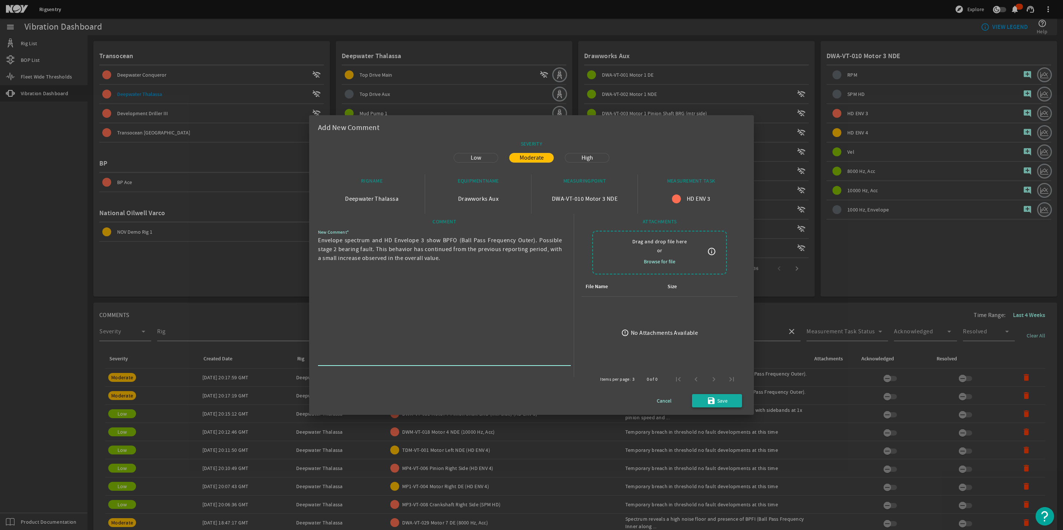
type textarea "Envelope spectrum and HD Envelope 3 show BPFO (Ball Pass Frequency Outer). Poss…"
click at [715, 398] on mat-icon "save" at bounding box center [711, 400] width 9 height 9
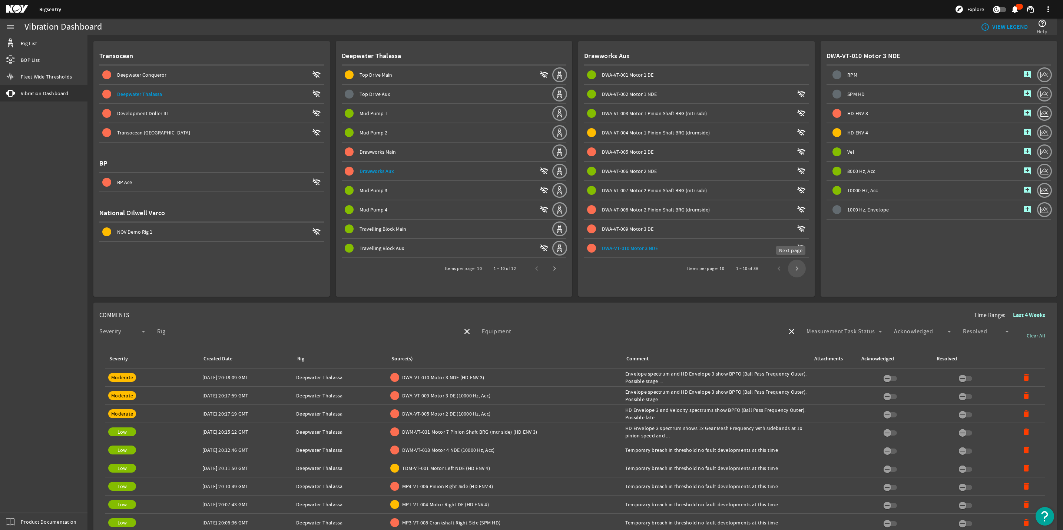
click at [789, 267] on span "Next page" at bounding box center [797, 269] width 18 height 18
click at [651, 109] on span "DWA-VT-013 Motor 4 DE wifi_off" at bounding box center [698, 113] width 222 height 9
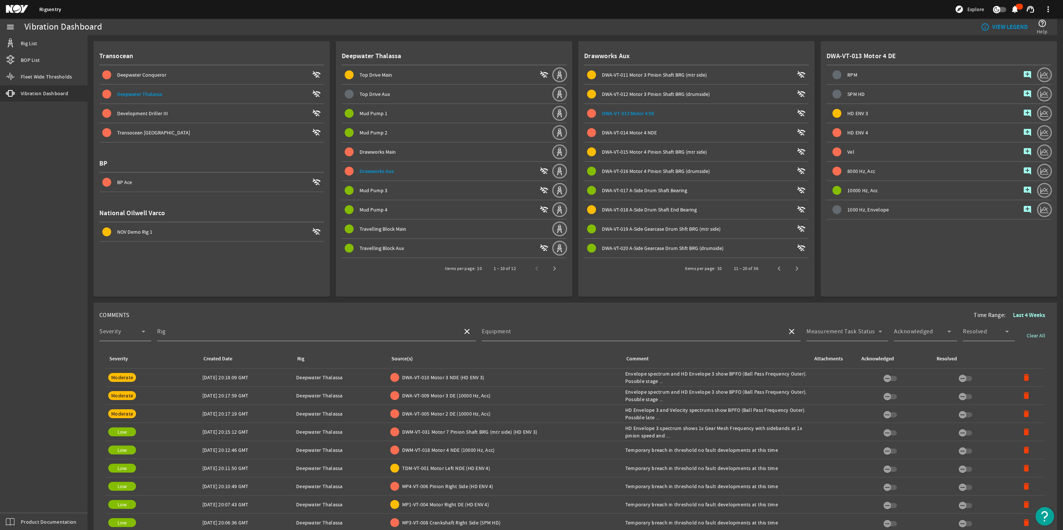
click at [1023, 114] on mat-icon "add_comment" at bounding box center [1027, 113] width 9 height 9
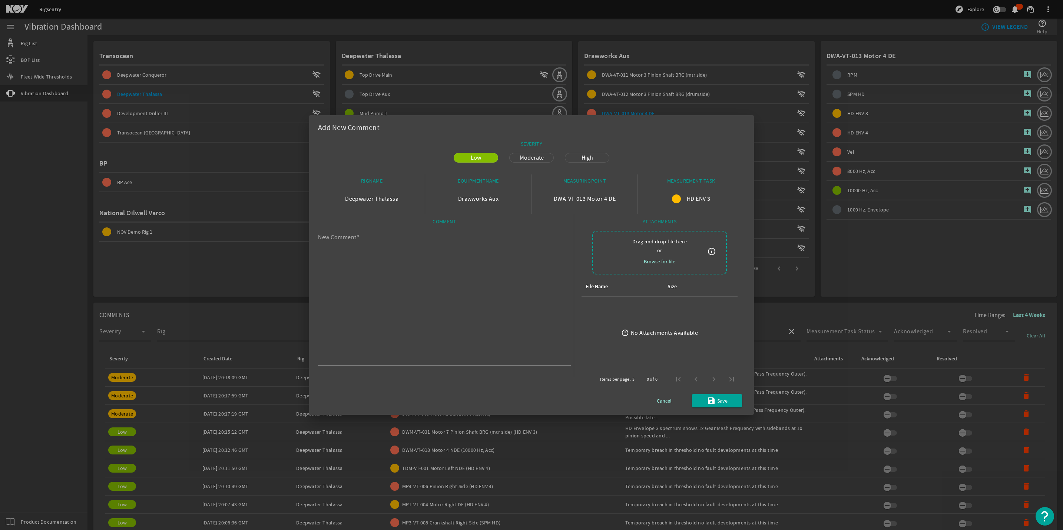
click at [429, 313] on textarea "New Comment" at bounding box center [441, 300] width 247 height 128
paste textarea "HD Envelope 3 shows BPFO (Ball Pass Frequency Outer). Possible stage 2 bearing …"
type textarea "HD Envelope 3 shows BPFO (Ball Pass Frequency Outer). Possible stage 2 bearing …"
click at [527, 157] on span "Moderate" at bounding box center [531, 157] width 33 height 9
click at [718, 405] on span "Save" at bounding box center [722, 400] width 10 height 9
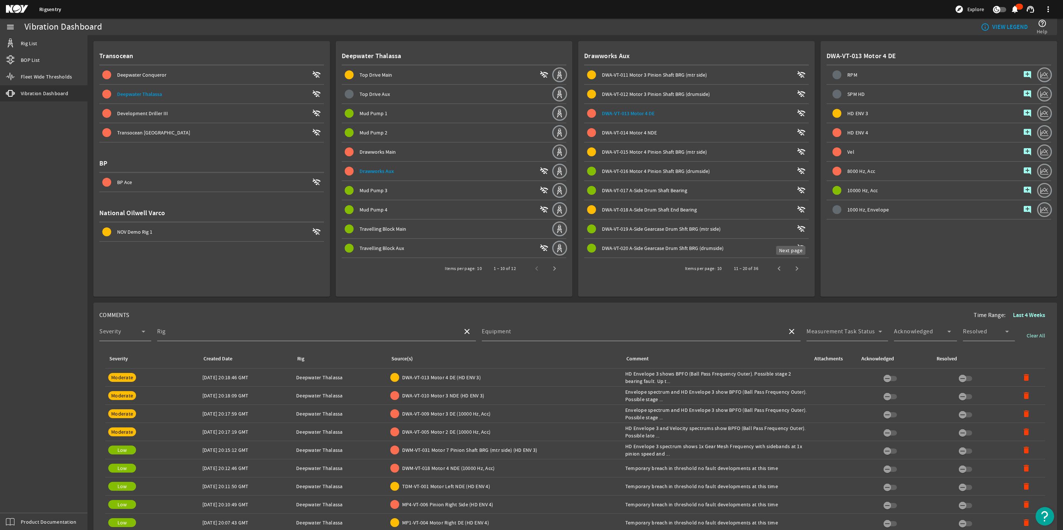
click at [792, 266] on span "Next page" at bounding box center [797, 269] width 18 height 18
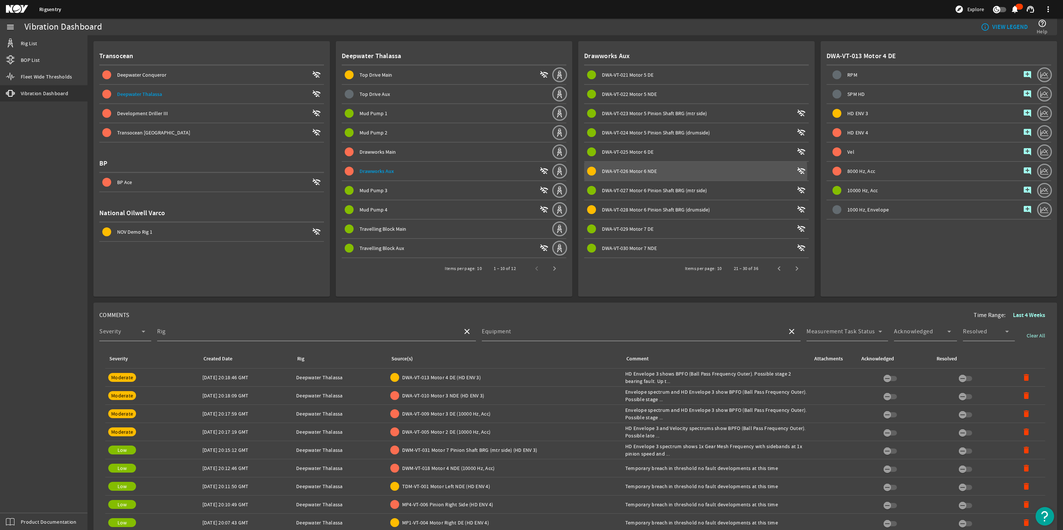
click at [617, 173] on div "DWA-VT-026 Motor 6 NDE" at bounding box center [698, 170] width 192 height 7
click at [791, 265] on span "Next page" at bounding box center [797, 269] width 18 height 18
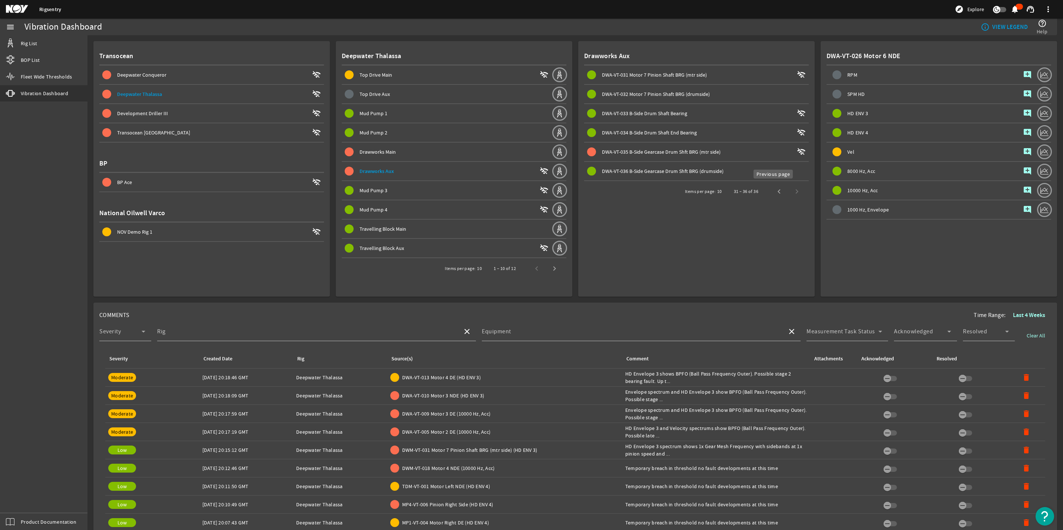
click at [774, 191] on span "Previous page" at bounding box center [779, 192] width 18 height 18
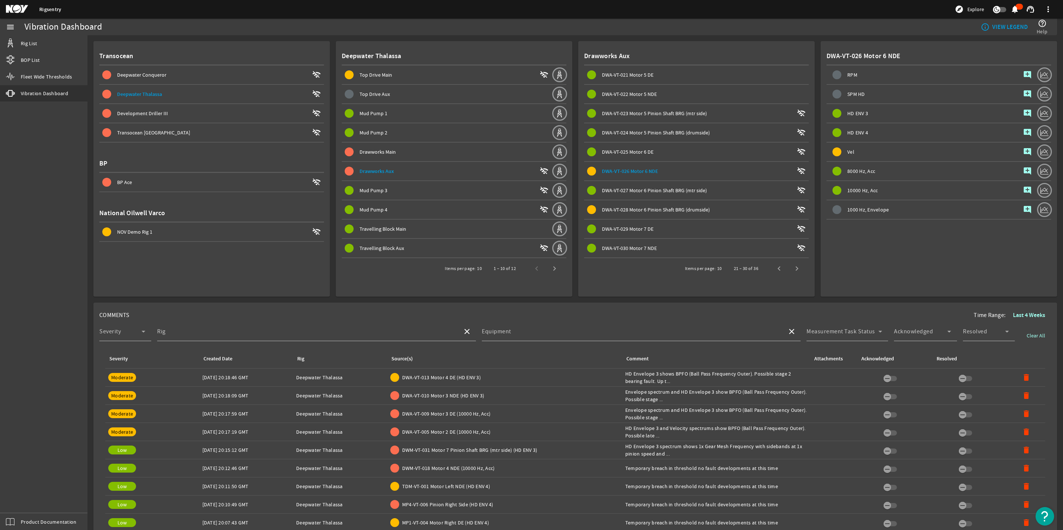
click at [616, 155] on div "DWA-VT-025 Motor 6 DE" at bounding box center [698, 151] width 192 height 7
click at [621, 168] on span "DWA-VT-026 Motor 6 NDE" at bounding box center [629, 171] width 55 height 7
click at [1023, 111] on mat-icon "add_comment" at bounding box center [1027, 113] width 9 height 9
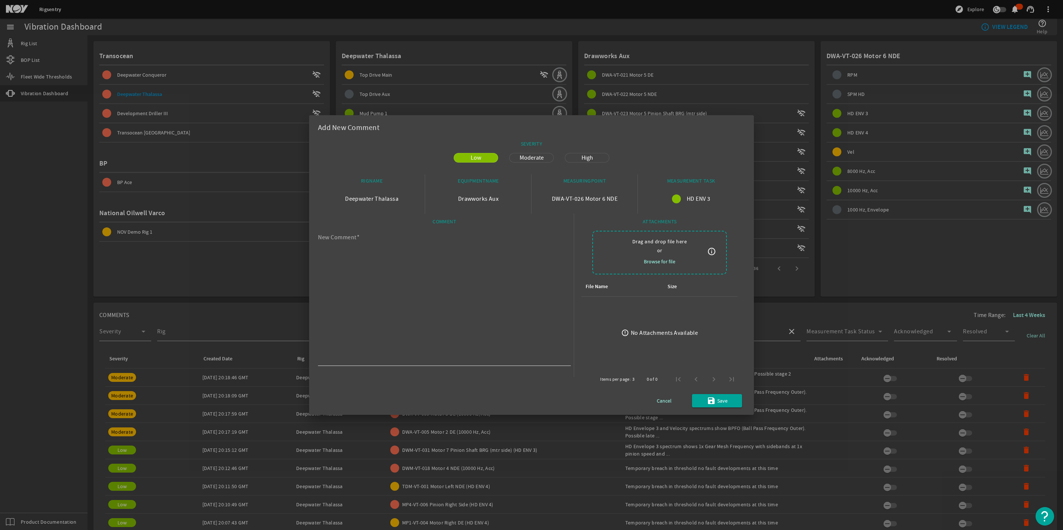
click at [425, 302] on textarea "New Comment" at bounding box center [441, 300] width 247 height 128
paste textarea "HD Envelope 3 reveals a high noise floor and presence of BPFI (Ball Pass Freque…"
type textarea "HD Envelope 3 reveals a high noise floor and presence of BPFI (Ball Pass Freque…"
click at [524, 158] on span "Moderate" at bounding box center [531, 157] width 33 height 9
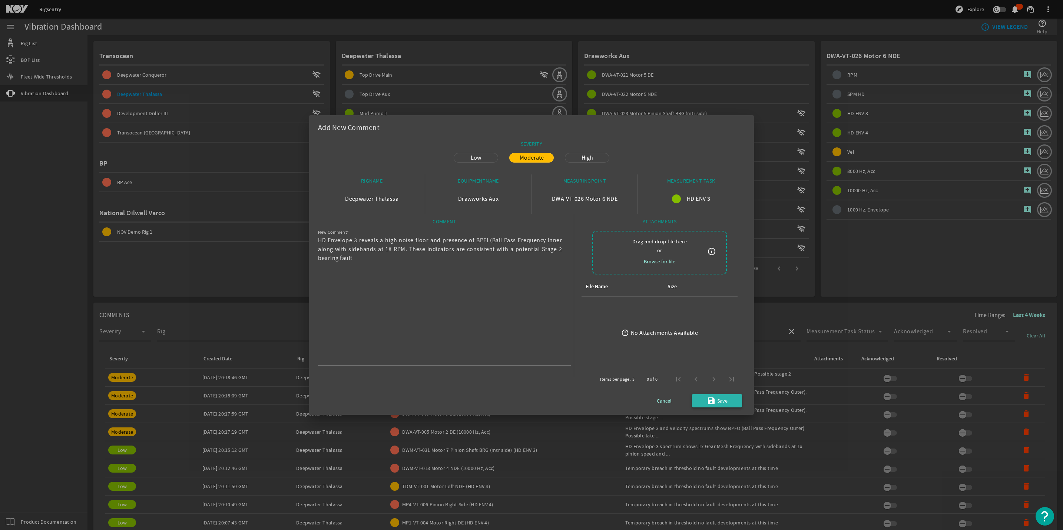
click at [730, 400] on span "submit" at bounding box center [717, 401] width 50 height 18
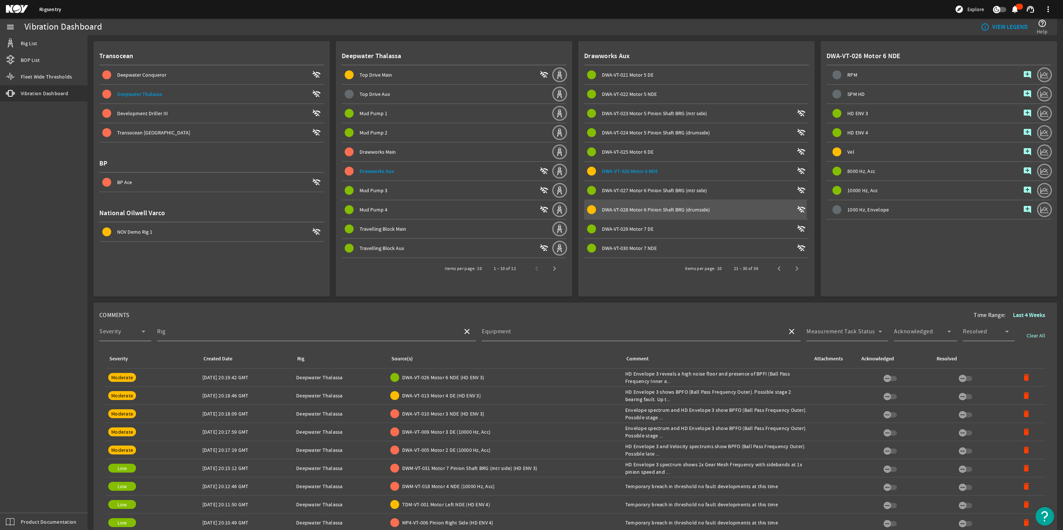
click at [653, 208] on span "DWA-VT-028 Motor 6 Pinion Shaft BRG (drumside)" at bounding box center [656, 209] width 108 height 7
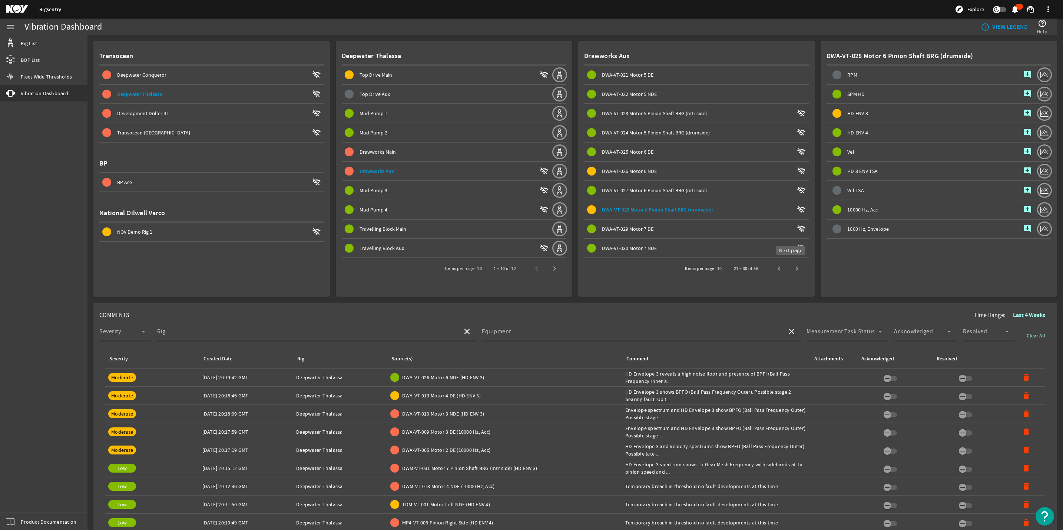
click at [797, 268] on span "Next page" at bounding box center [797, 269] width 18 height 18
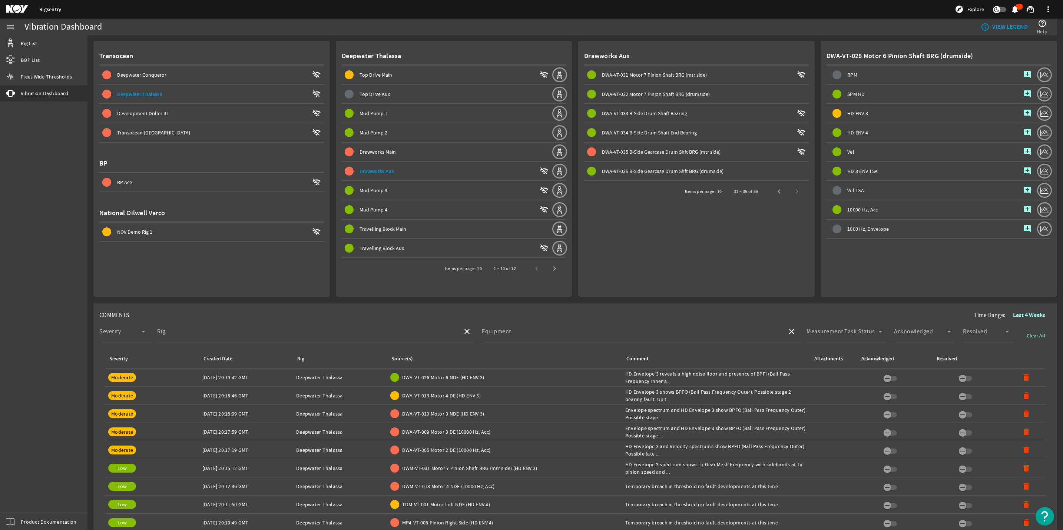
click at [369, 72] on span "Top Drive Main" at bounding box center [375, 75] width 33 height 7
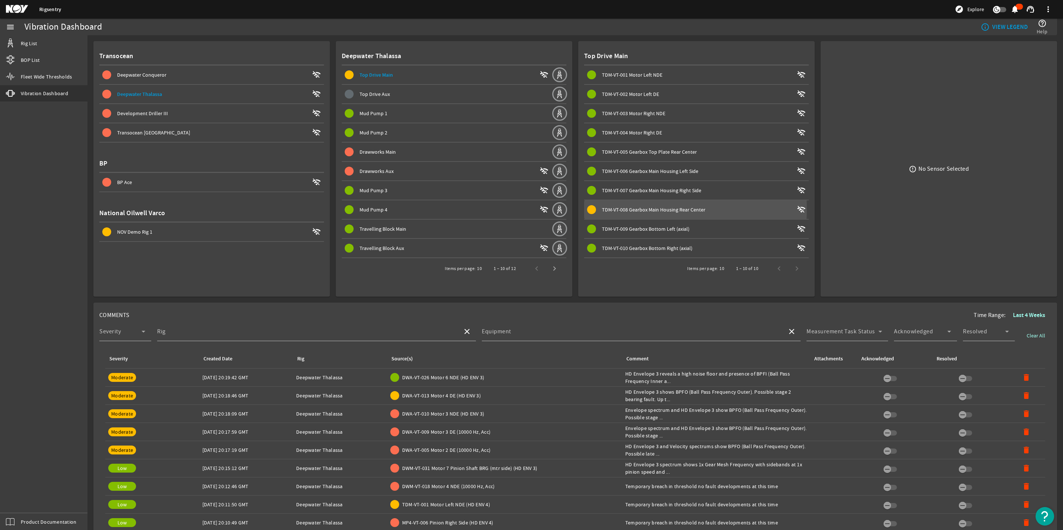
click at [641, 208] on span "TDM-VT-008 Gearbox Main Housing Rear Center" at bounding box center [653, 209] width 103 height 7
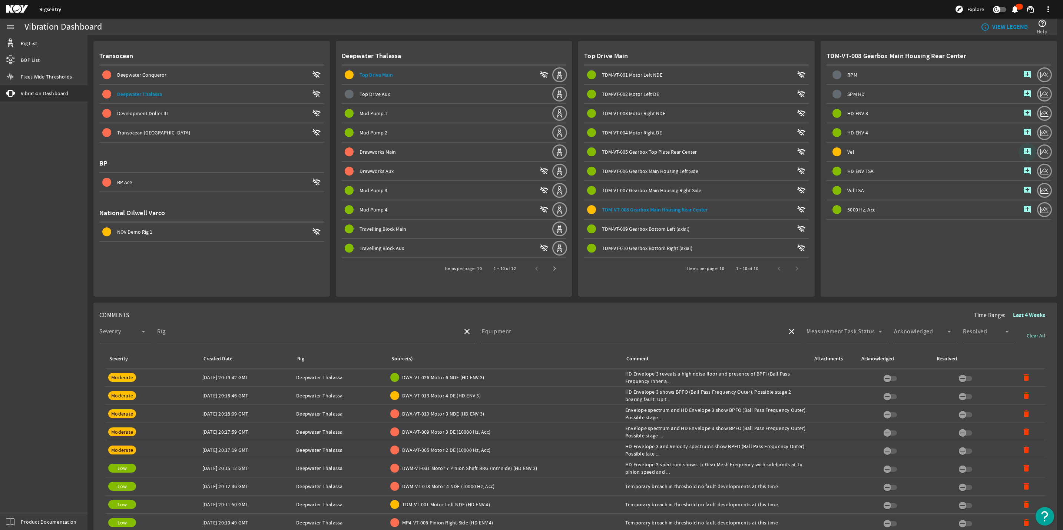
click at [1025, 148] on span "button" at bounding box center [1027, 152] width 18 height 18
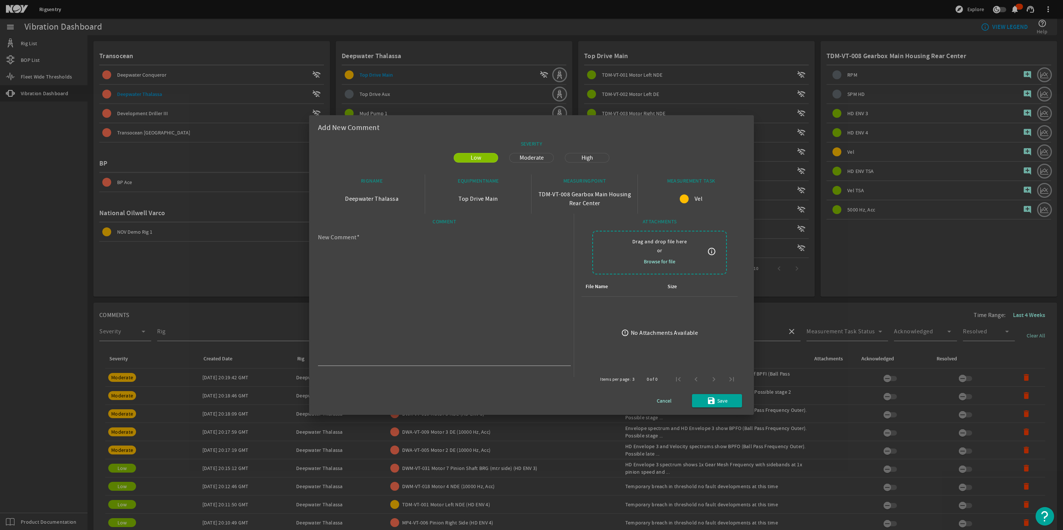
click at [893, 409] on div at bounding box center [531, 265] width 1063 height 530
click at [664, 401] on span "Cancel" at bounding box center [664, 400] width 15 height 9
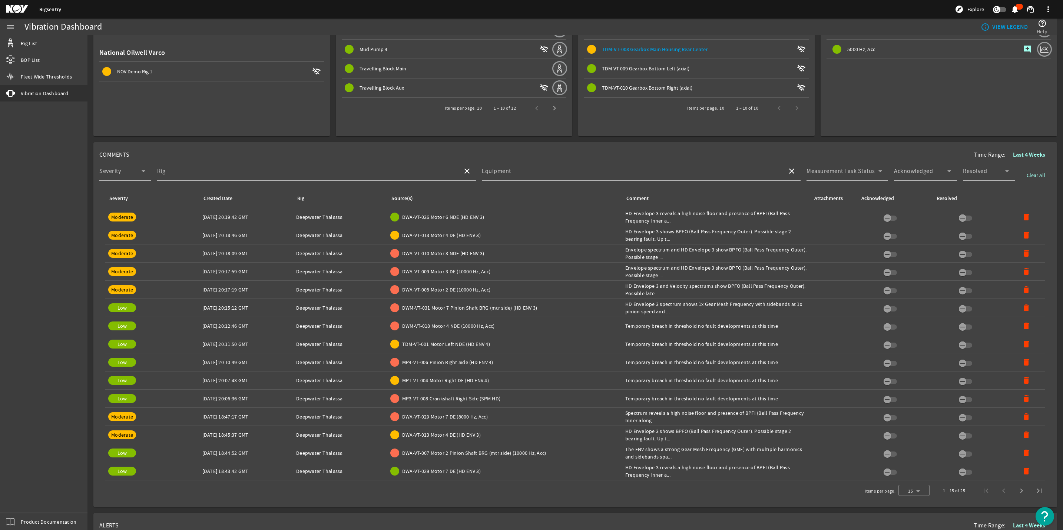
scroll to position [167, 0]
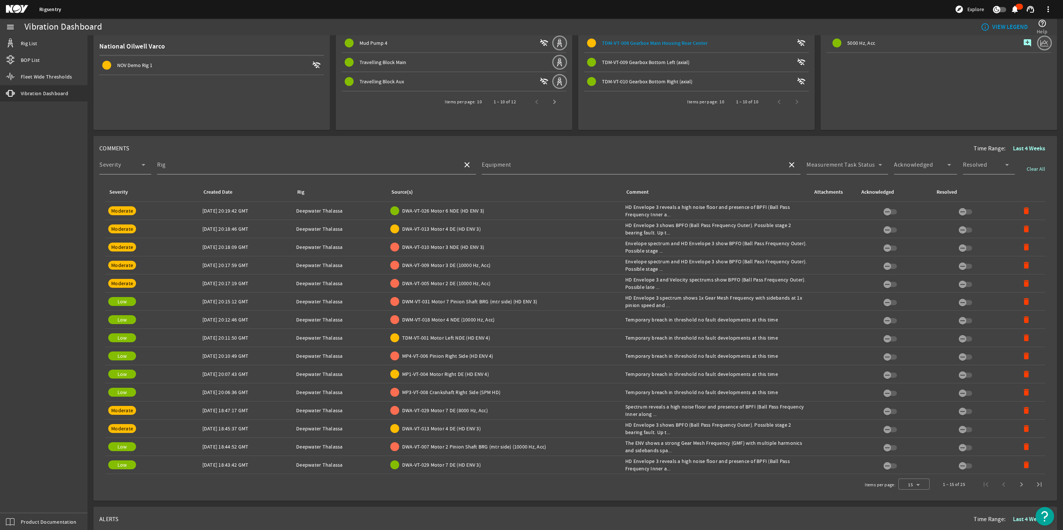
click at [664, 353] on div "Comment: Temporary breach in threshold no fault developments at this time" at bounding box center [716, 355] width 182 height 7
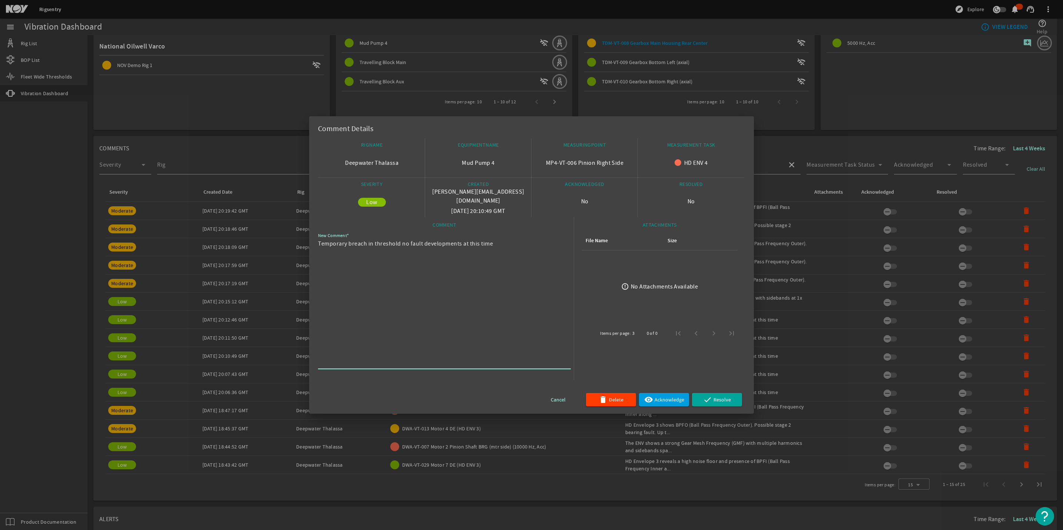
drag, startPoint x: 507, startPoint y: 247, endPoint x: 282, endPoint y: 252, distance: 224.6
click at [282, 252] on div "Comment Details RIGNAME Deepwater Thalassa EQUIPMENTNAME Mud Pump 4 MEASURINGPO…" at bounding box center [531, 265] width 1063 height 530
drag, startPoint x: 282, startPoint y: 252, endPoint x: 335, endPoint y: 246, distance: 52.6
click at [996, 100] on div at bounding box center [531, 265] width 1063 height 530
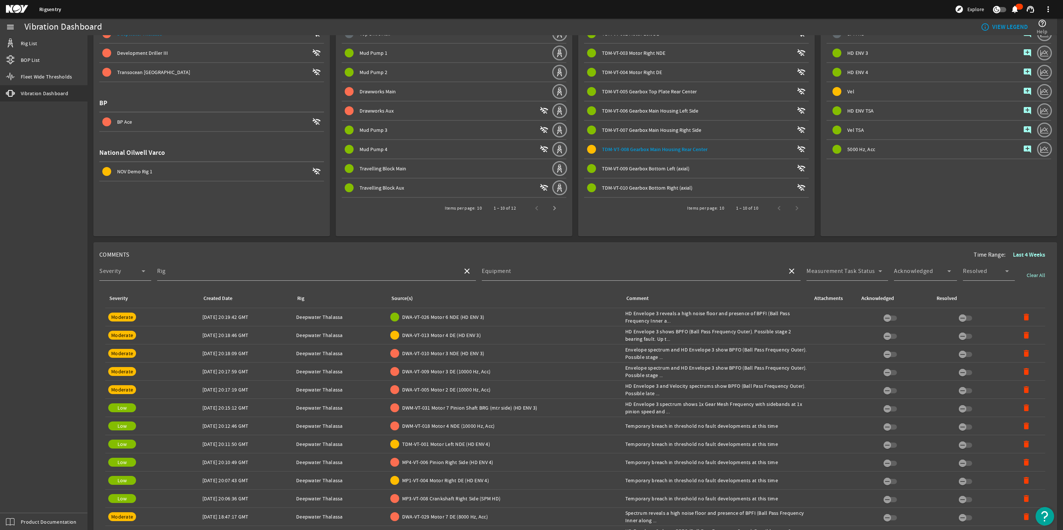
scroll to position [0, 0]
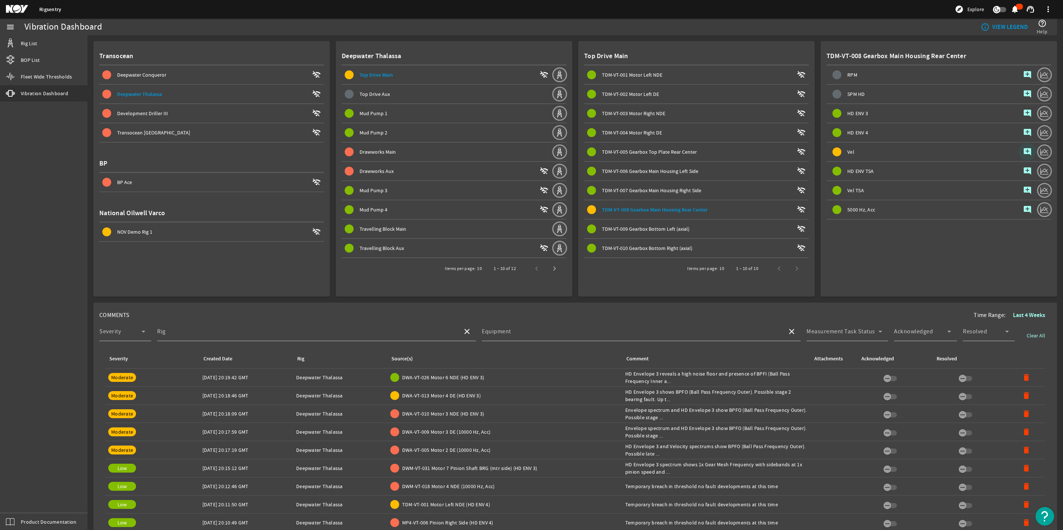
drag, startPoint x: 1019, startPoint y: 143, endPoint x: 1015, endPoint y: 148, distance: 6.0
click at [1018, 148] on button "add_comment" at bounding box center [1027, 152] width 18 height 18
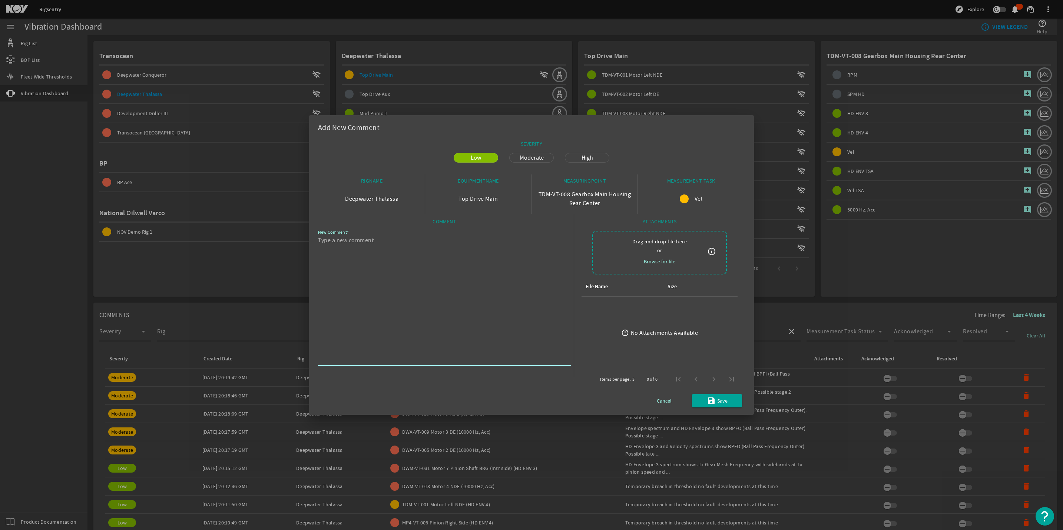
paste textarea "Temporary breach in threshold no fault developments at this time"
type textarea "Temporary breach in threshold no fault developments at this time"
click at [724, 396] on span "Save" at bounding box center [722, 400] width 10 height 9
